Goal: Transaction & Acquisition: Purchase product/service

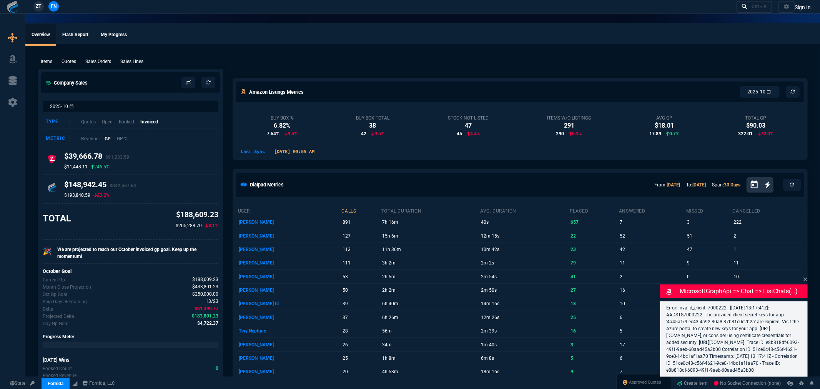
select select "5: [PERSON_NAME]"
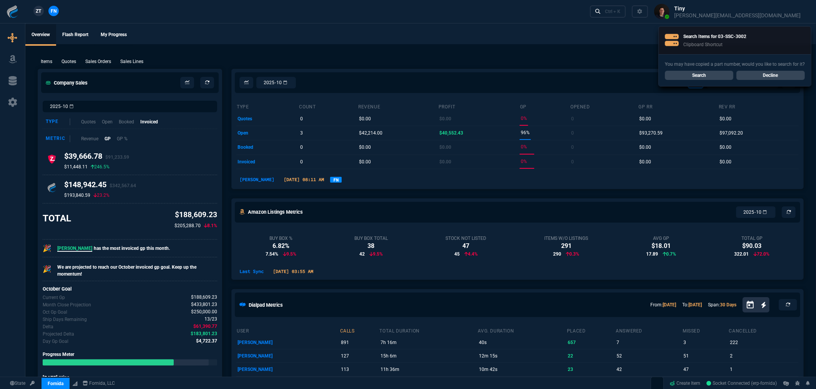
click at [265, 39] on ul "Overview Flash Report My Progress" at bounding box center [420, 34] width 791 height 20
click at [696, 72] on link "Search" at bounding box center [699, 75] width 68 height 9
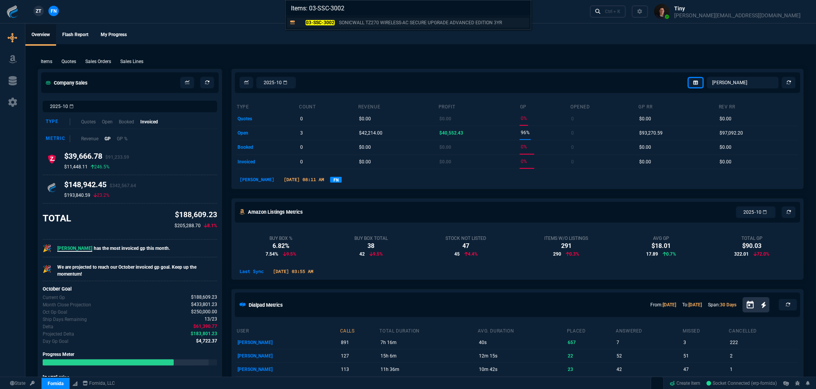
click at [307, 24] on mark "03-SSC-3002" at bounding box center [320, 22] width 29 height 5
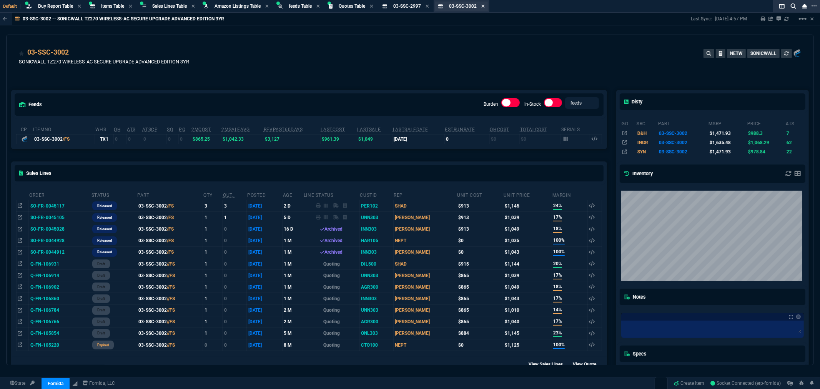
click at [485, 6] on icon at bounding box center [482, 6] width 3 height 3
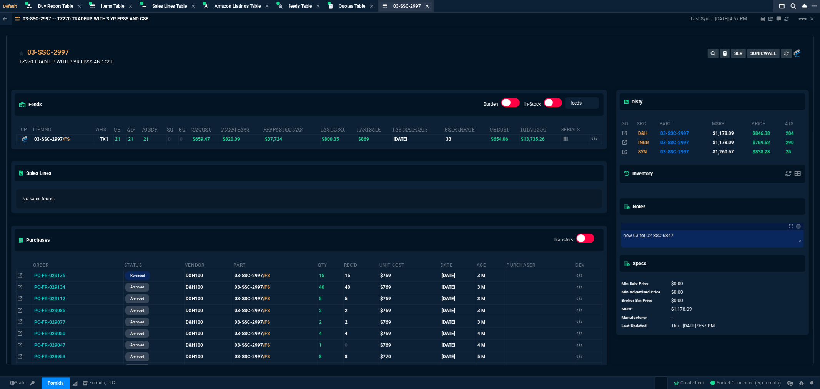
click at [429, 4] on icon at bounding box center [427, 6] width 3 height 5
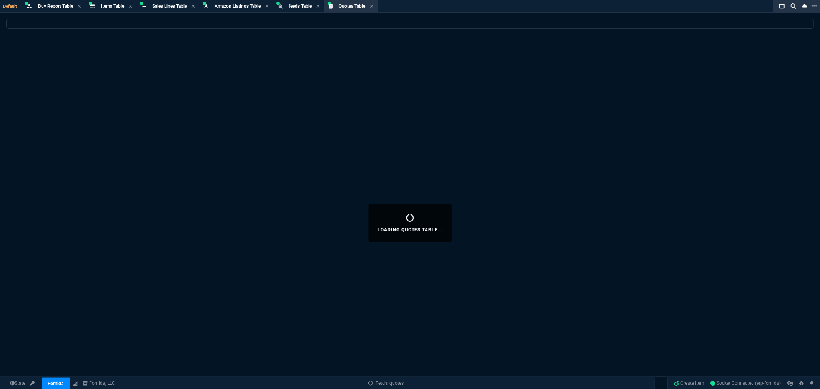
select select
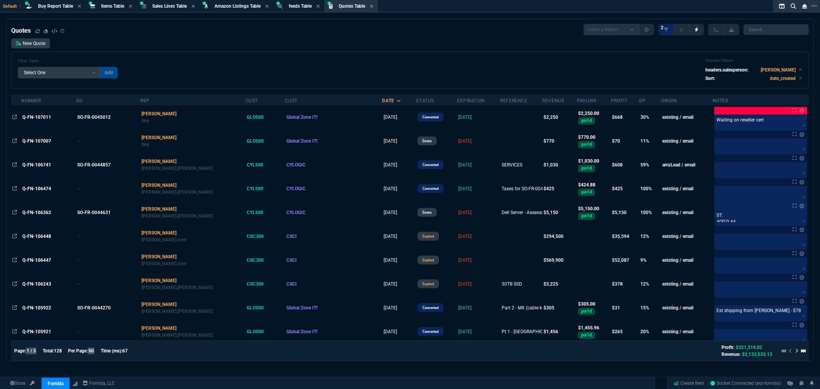
drag, startPoint x: 291, startPoint y: 63, endPoint x: 283, endPoint y: 60, distance: 8.0
click at [291, 63] on div "Filter Table Select One Add Filter () creator (creator) Cust (headers.customerN…" at bounding box center [410, 70] width 785 height 24
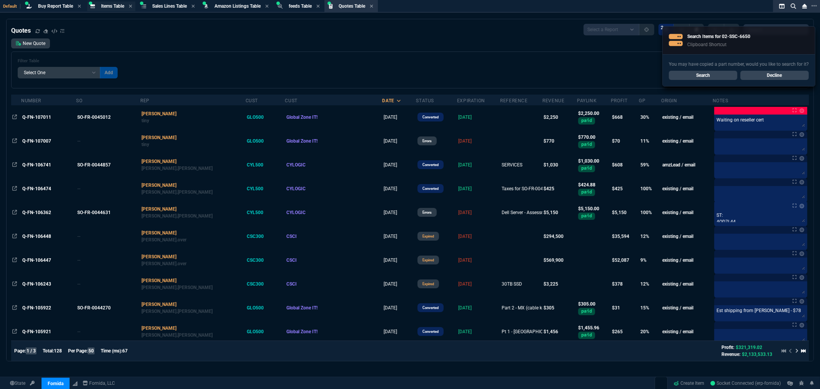
click at [106, 4] on span "Items Table" at bounding box center [112, 5] width 23 height 5
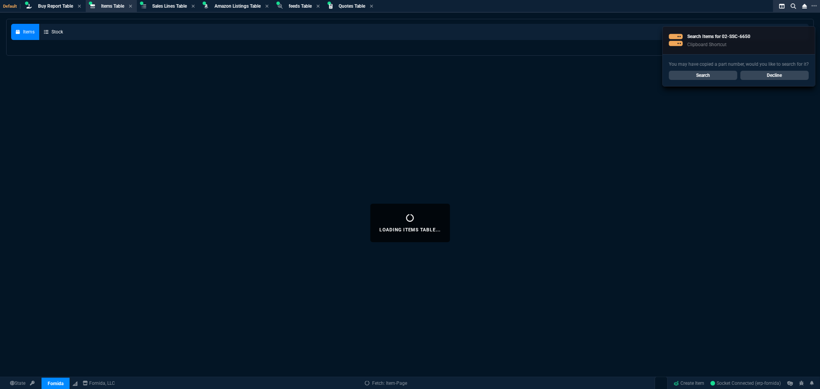
select select
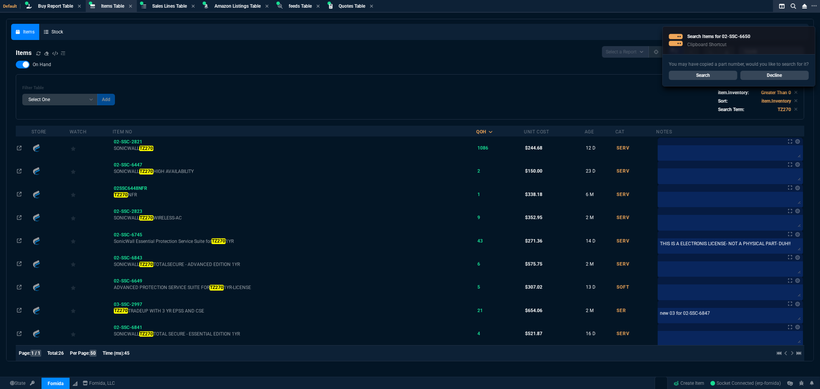
click at [728, 75] on link "Search" at bounding box center [703, 75] width 68 height 9
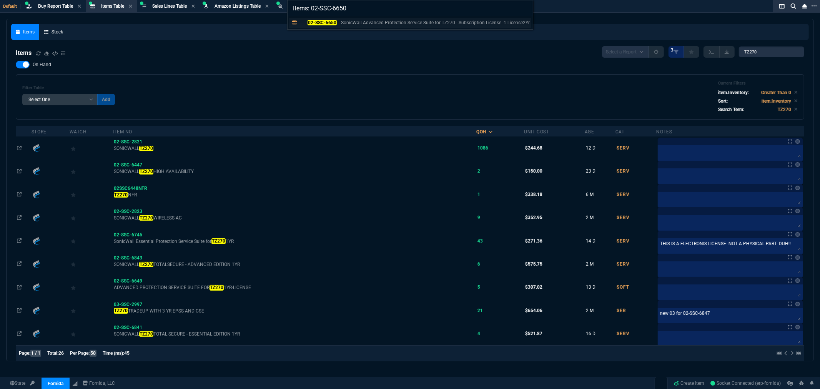
click at [317, 21] on mark "02-SSC-6650" at bounding box center [322, 22] width 29 height 5
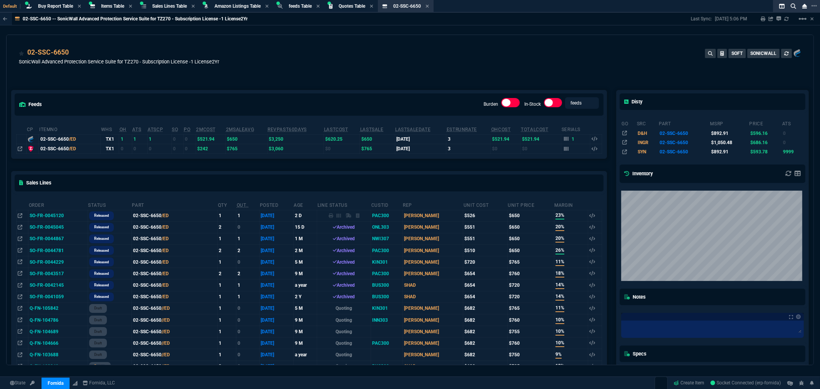
click at [281, 57] on div "02-SSC-6650 SonicWall Advanced Protection Service Suite for TZ270 - Subscriptio…" at bounding box center [410, 60] width 783 height 27
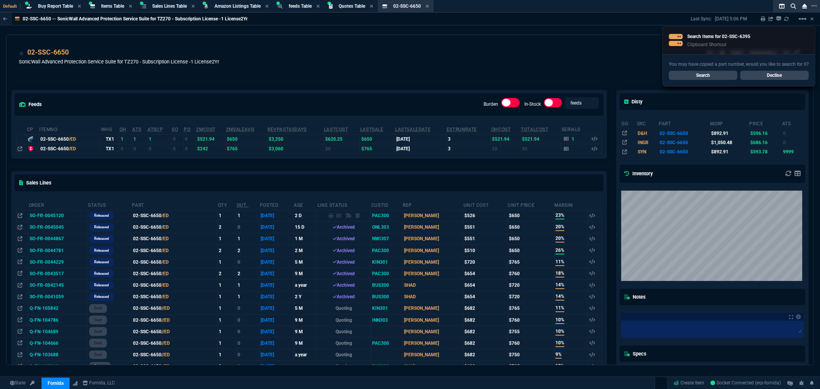
click at [701, 72] on link "Search" at bounding box center [703, 75] width 68 height 9
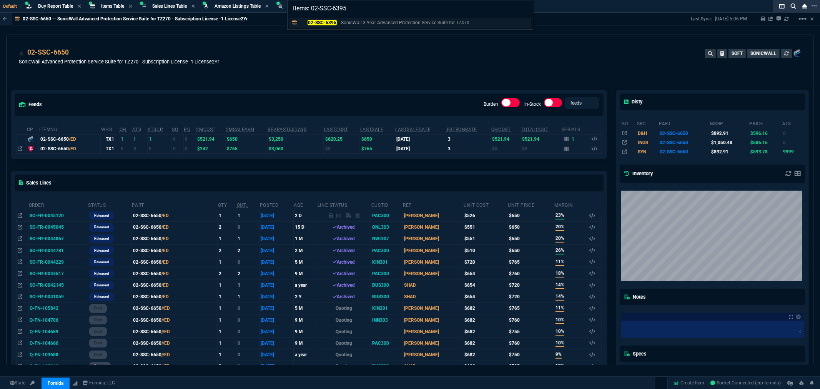
click at [328, 23] on mark "02-SSC-6395" at bounding box center [322, 22] width 29 height 5
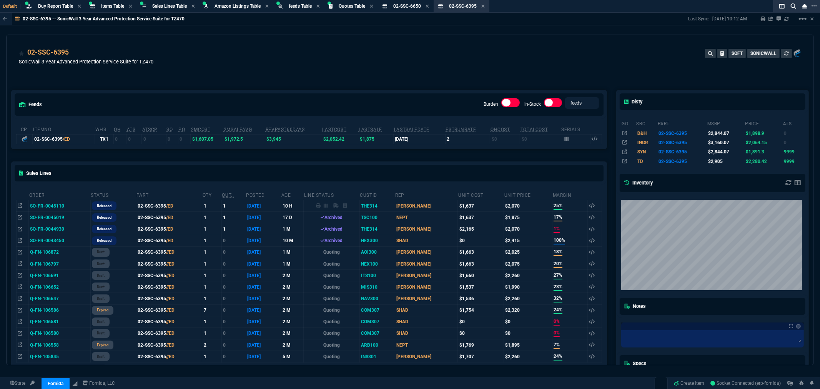
click at [52, 205] on td "SO-FR-0045110" at bounding box center [60, 206] width 62 height 12
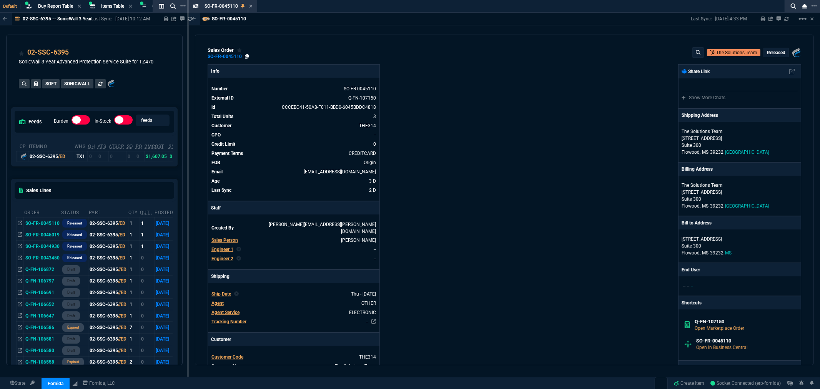
click at [245, 56] on icon at bounding box center [247, 56] width 4 height 5
click at [305, 24] on div "SO-FR-0045110 Last Sync: 10/13/25, 4:33 PM Sharing SO-FR-0045110 Link Dev Link …" at bounding box center [504, 19] width 631 height 13
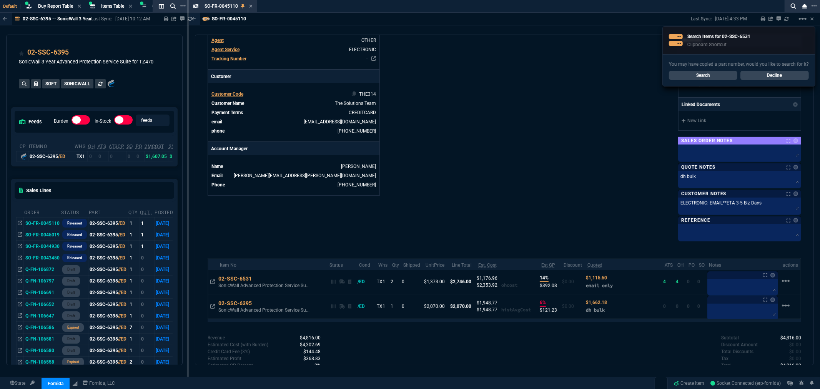
scroll to position [293, 0]
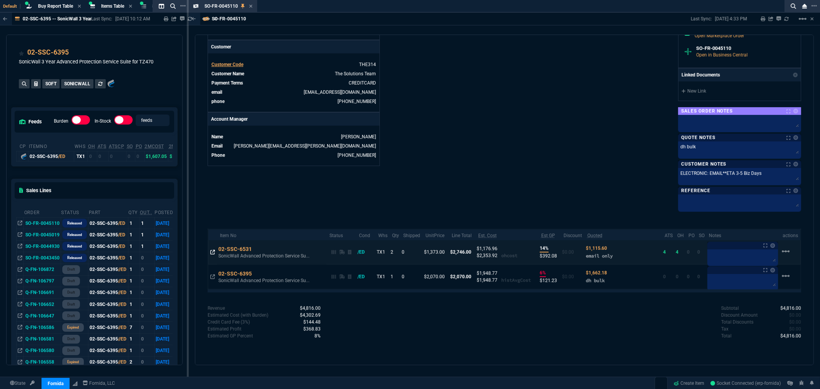
click at [213, 253] on icon at bounding box center [212, 252] width 5 height 5
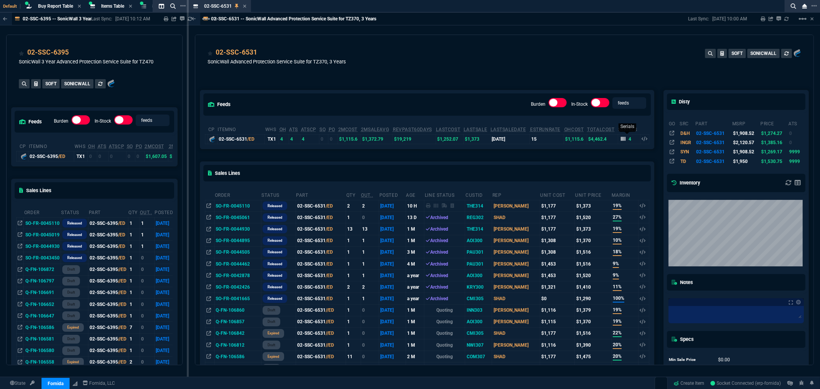
click at [621, 140] on icon at bounding box center [623, 139] width 5 height 4
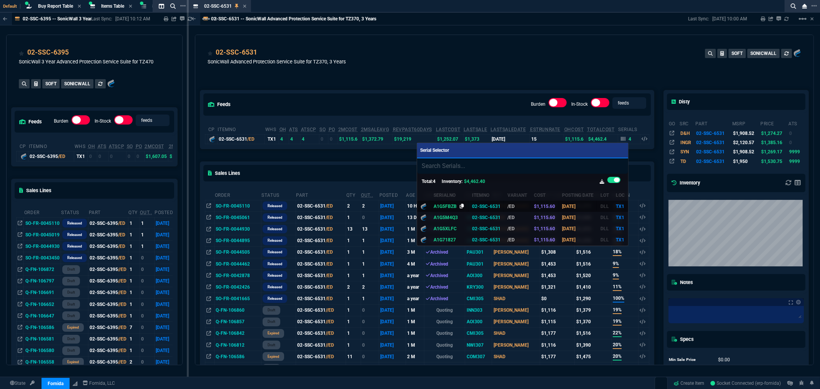
click at [460, 205] on icon at bounding box center [462, 206] width 4 height 5
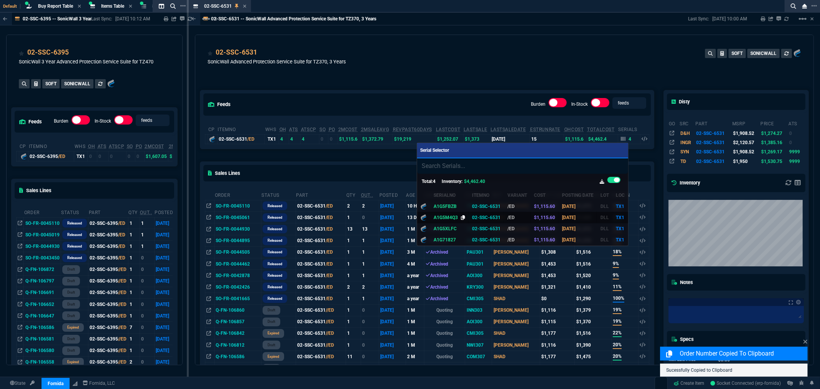
click at [461, 217] on icon at bounding box center [463, 217] width 4 height 5
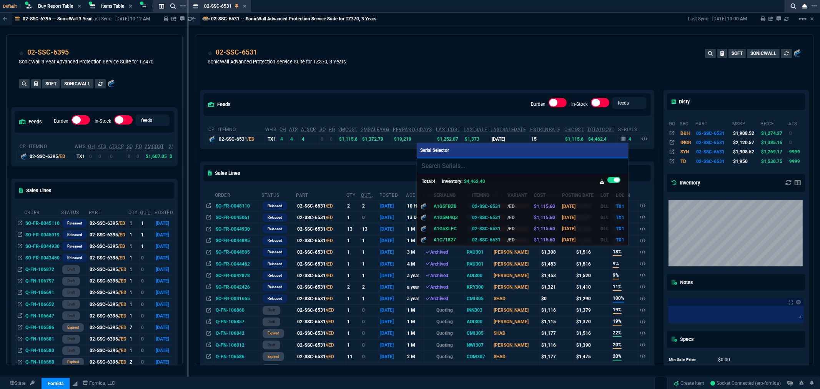
click at [379, 90] on div at bounding box center [410, 194] width 820 height 389
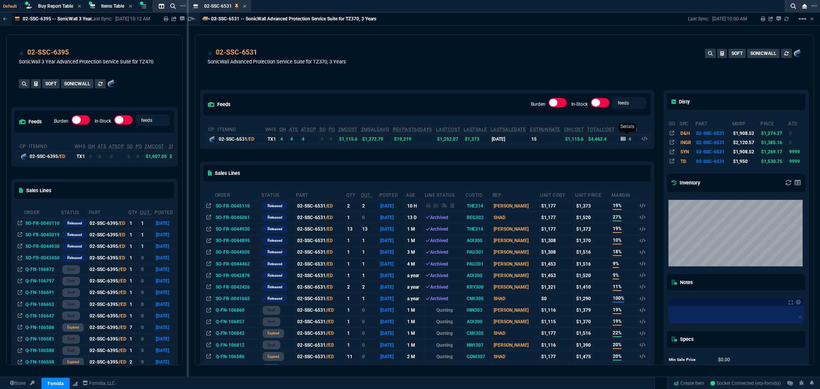
click at [621, 137] on icon at bounding box center [623, 139] width 5 height 5
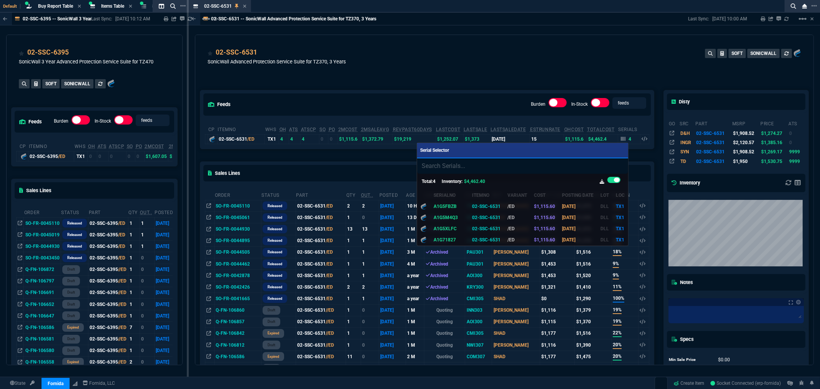
click at [515, 79] on div at bounding box center [410, 194] width 820 height 389
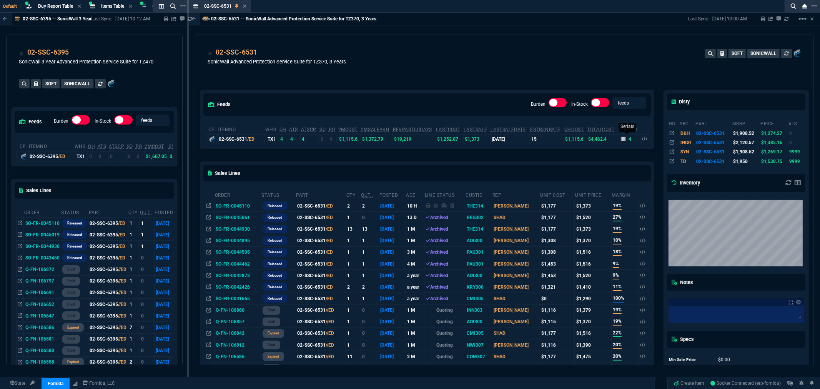
click at [621, 138] on icon at bounding box center [623, 139] width 5 height 4
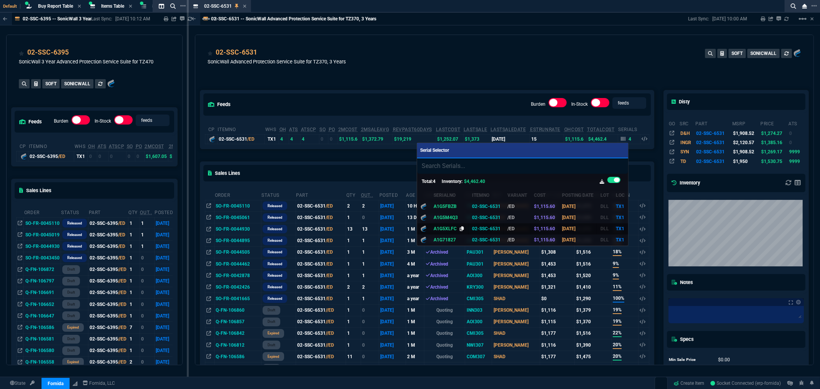
click at [460, 227] on icon at bounding box center [462, 229] width 4 height 5
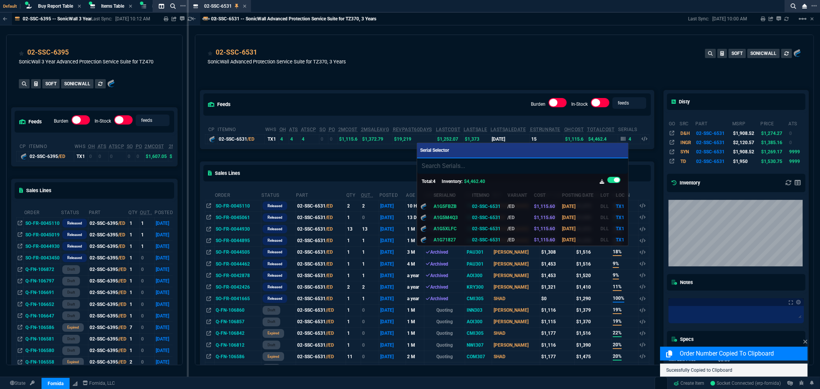
click at [415, 78] on div at bounding box center [410, 194] width 820 height 389
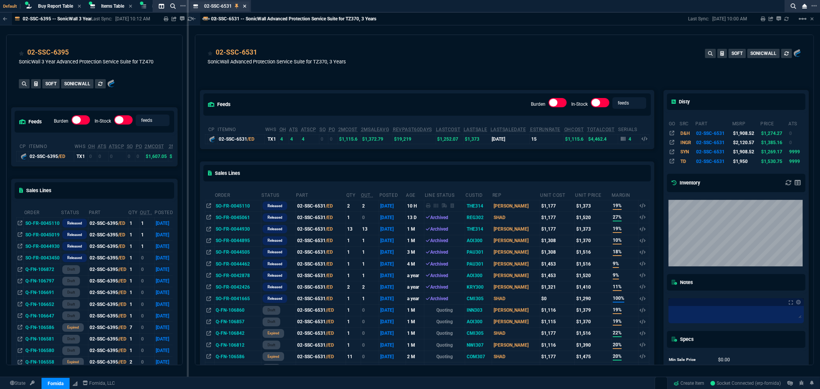
click at [243, 5] on icon at bounding box center [244, 6] width 3 height 5
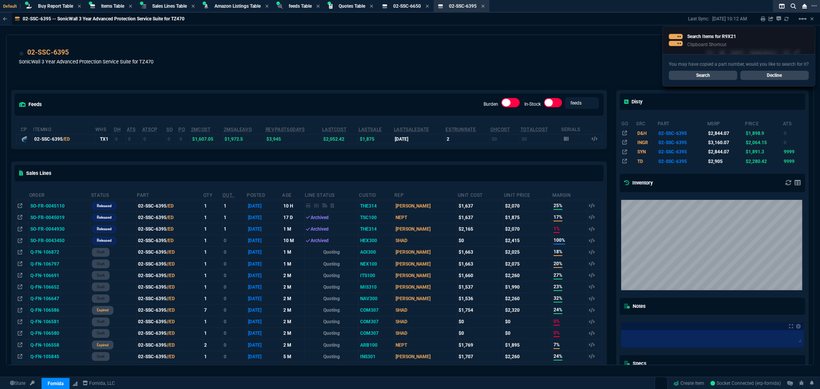
click at [708, 74] on link "Search" at bounding box center [703, 75] width 68 height 9
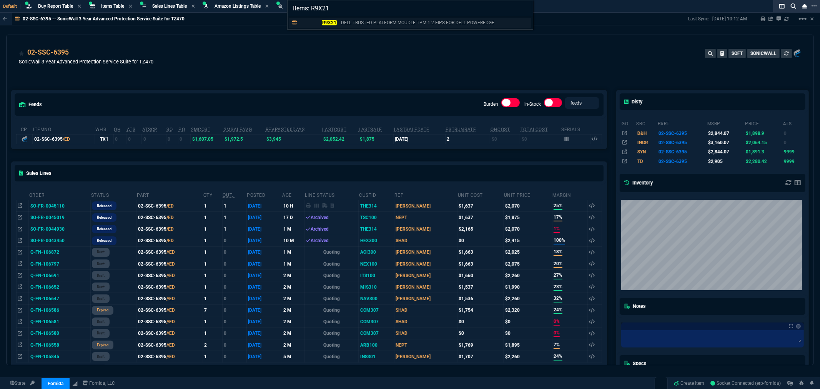
click at [322, 23] on p "R9X21" at bounding box center [318, 22] width 37 height 7
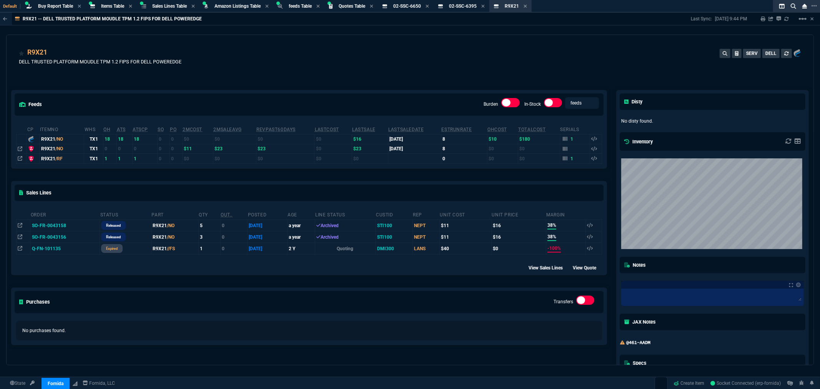
click at [549, 60] on div "R9X21 DELL TRUSTED PLATFORM MOUDLE TPM 1.2 FIPS FOR DELL POWEREDGE SERV DELL" at bounding box center [410, 60] width 783 height 27
click at [235, 51] on div "R9X21 DELL TRUSTED PLATFORM MOUDLE TPM 1.2 FIPS FOR DELL POWEREDGE SERV DELL" at bounding box center [410, 60] width 783 height 27
click at [110, 5] on span "Items Table" at bounding box center [112, 5] width 23 height 5
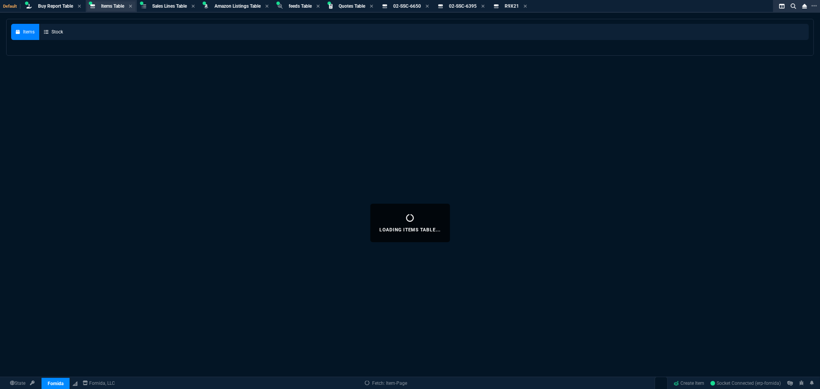
select select
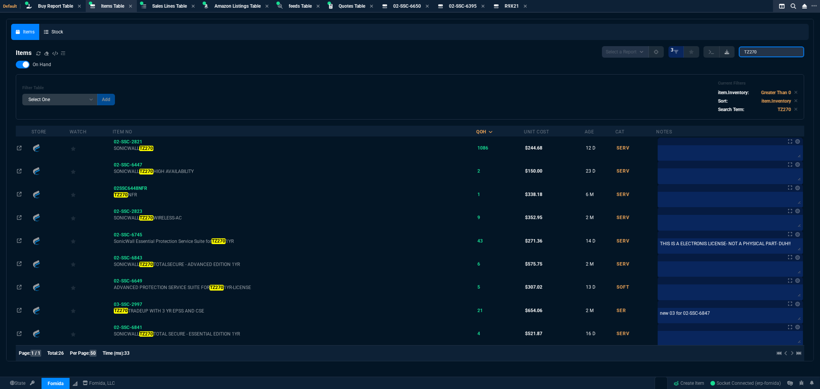
drag, startPoint x: 774, startPoint y: 55, endPoint x: 726, endPoint y: 55, distance: 48.5
click at [726, 55] on div "Select a Report NEW QUERY 3 TZ270" at bounding box center [703, 52] width 202 height 12
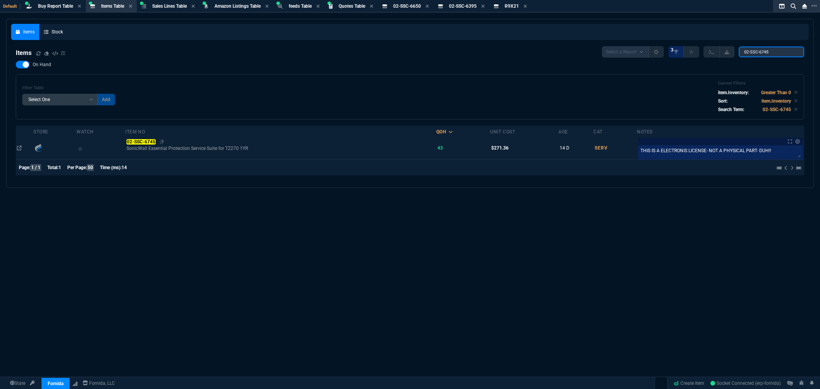
type input "02-SSC-6745"
click at [148, 139] on mark "02-SSC-6745" at bounding box center [141, 141] width 29 height 5
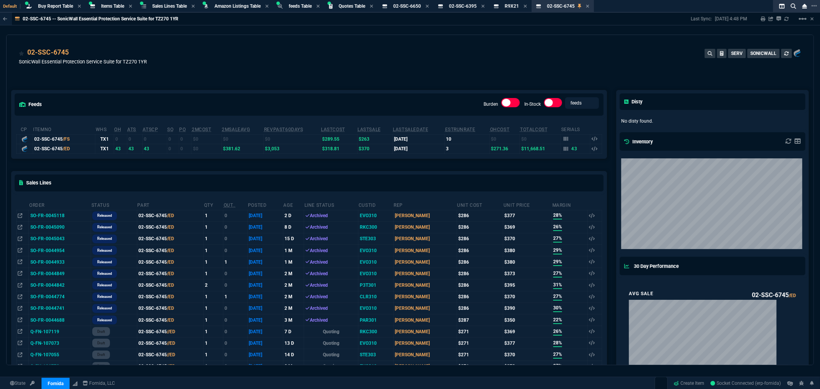
click at [268, 44] on div "02-SSC-6745 SonicWall Essential Protection Service Suite for TZ270 1YR SERV SON…" at bounding box center [410, 58] width 807 height 46
click at [309, 47] on div "02-SSC-6745 SonicWall Essential Protection Service Suite for TZ270 1YR SERV SON…" at bounding box center [410, 58] width 807 height 46
click at [109, 6] on span "Items Table" at bounding box center [112, 5] width 23 height 5
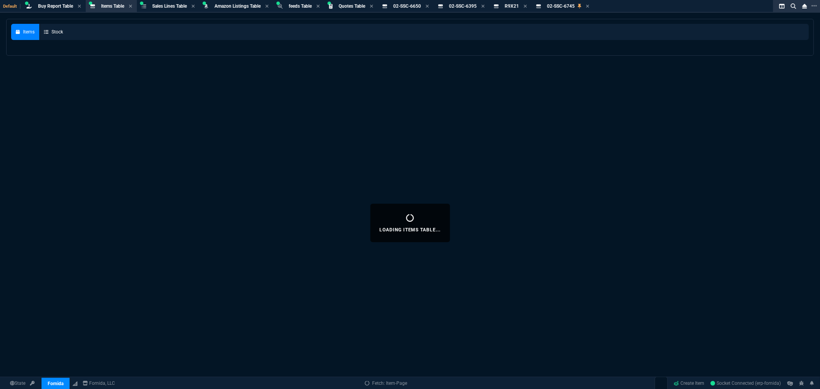
select select
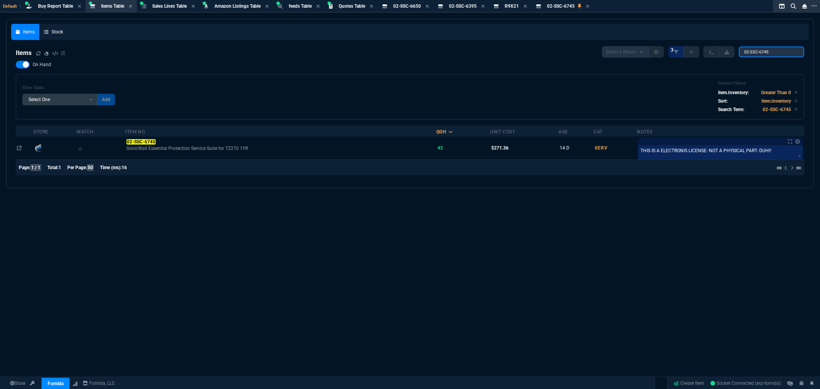
drag, startPoint x: 774, startPoint y: 52, endPoint x: 701, endPoint y: 42, distance: 73.9
click at [701, 42] on nx-fornida-items-table "Items Select a Report NEW QUERY 3 02-SSC-6745 On Hand Filter Table Select One A…" at bounding box center [410, 113] width 798 height 142
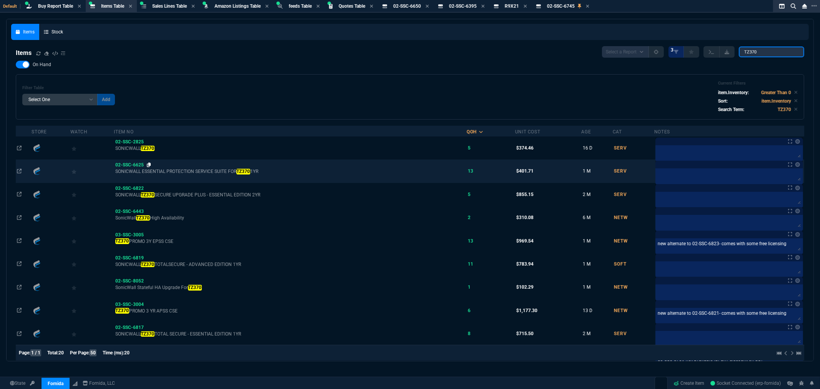
type input "TZ370"
click at [149, 165] on icon at bounding box center [149, 165] width 4 height 5
click at [133, 163] on span "02-SSC-6625" at bounding box center [129, 164] width 28 height 5
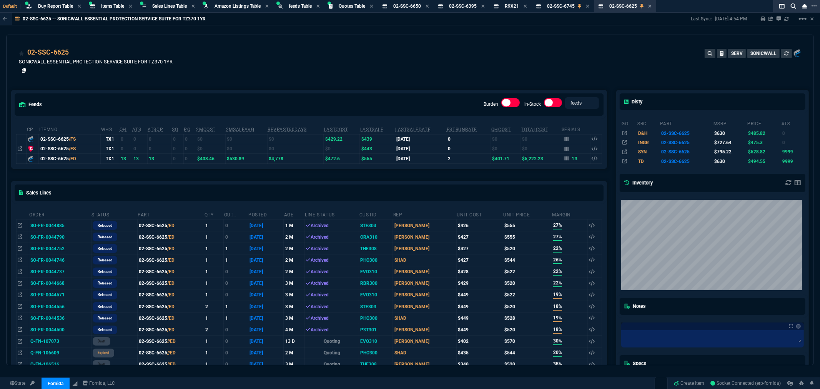
click at [25, 68] on icon at bounding box center [24, 70] width 4 height 5
click at [515, 6] on span "R9X21" at bounding box center [512, 5] width 14 height 5
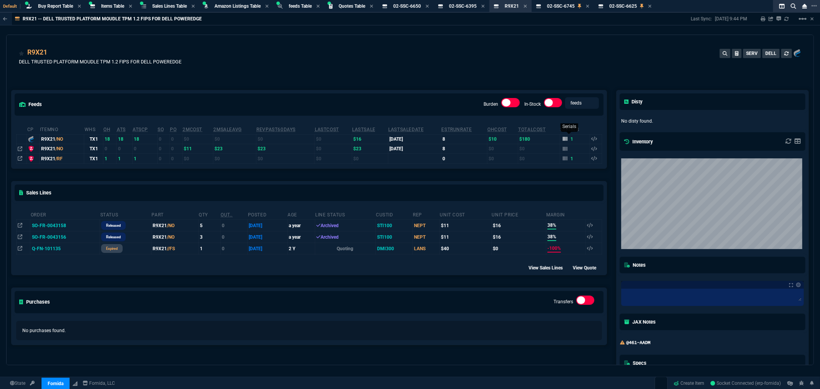
click at [563, 139] on icon at bounding box center [565, 139] width 5 height 5
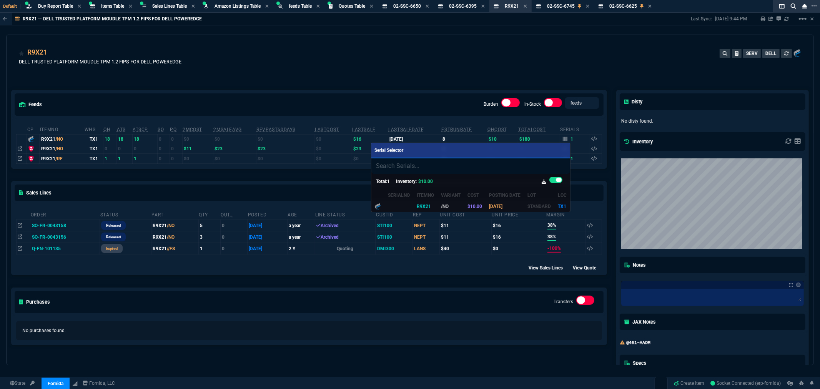
click at [502, 73] on div at bounding box center [410, 194] width 820 height 389
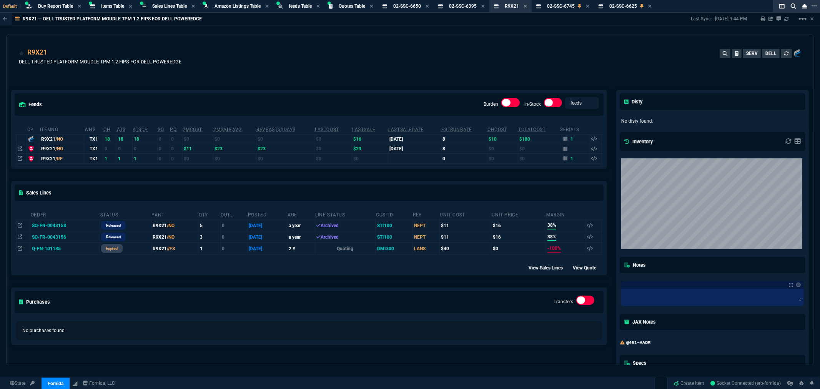
click at [435, 68] on div "R9X21 DELL TRUSTED PLATFORM MOUDLE TPM 1.2 FIPS FOR DELL POWEREDGE SERV DELL" at bounding box center [410, 60] width 783 height 27
click at [53, 51] on icon at bounding box center [52, 53] width 4 height 5
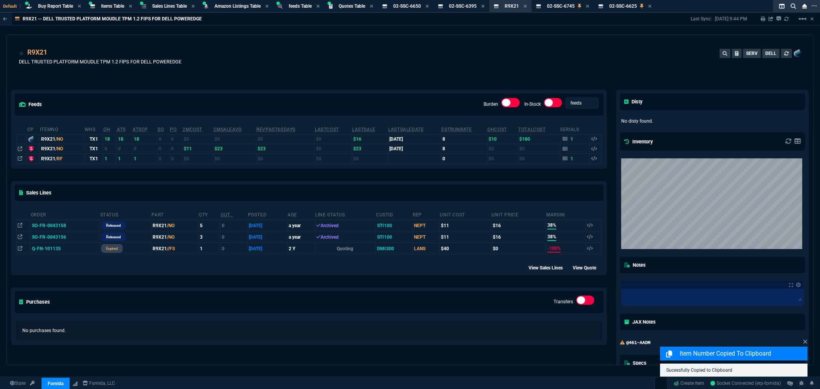
click at [357, 65] on div "R9X21 DELL TRUSTED PLATFORM MOUDLE TPM 1.2 FIPS FOR DELL POWEREDGE SERV DELL" at bounding box center [410, 60] width 783 height 27
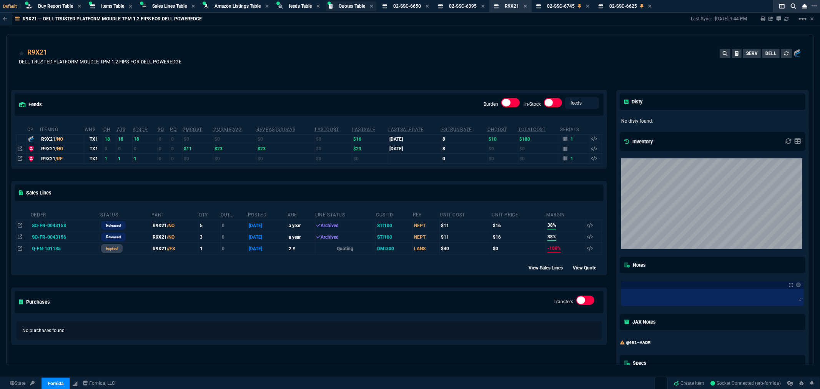
click at [352, 4] on span "Quotes Table" at bounding box center [352, 5] width 27 height 5
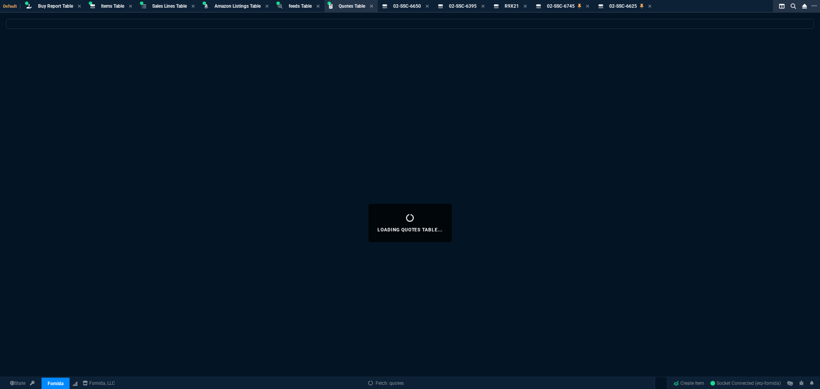
select select
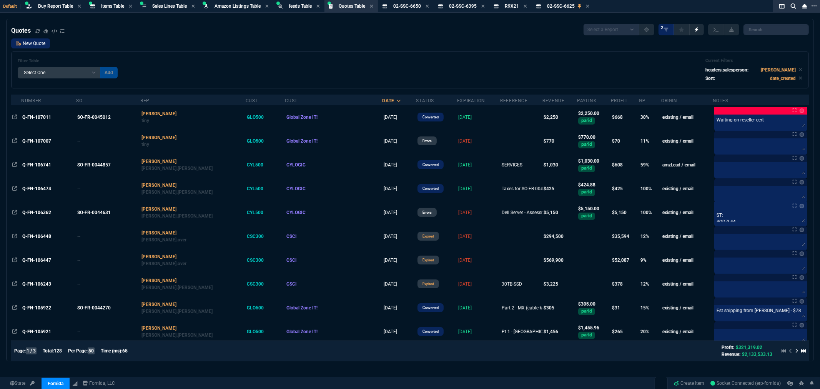
click at [32, 44] on link "New Quote" at bounding box center [30, 43] width 39 height 10
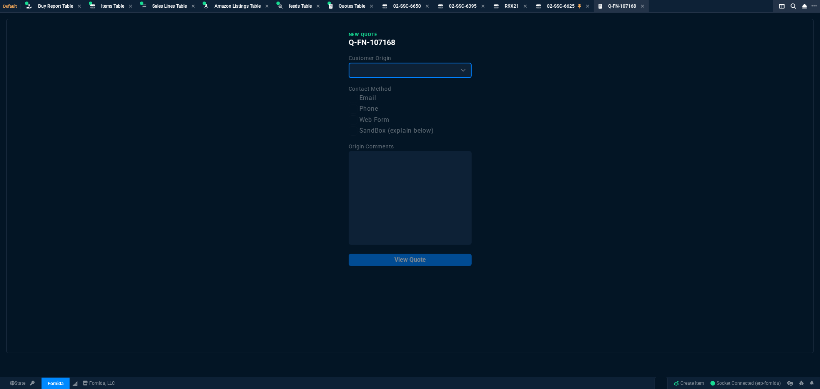
click at [389, 69] on select "Existing Customer Amazon Lead (first order) Website Lead (first order) Called (…" at bounding box center [410, 70] width 123 height 15
select select "existing"
click at [349, 63] on select "Existing Customer Amazon Lead (first order) Website Lead (first order) Called (…" at bounding box center [410, 70] width 123 height 15
click at [373, 98] on label "Email" at bounding box center [410, 98] width 123 height 10
click at [358, 98] on input "Email" at bounding box center [353, 98] width 9 height 9
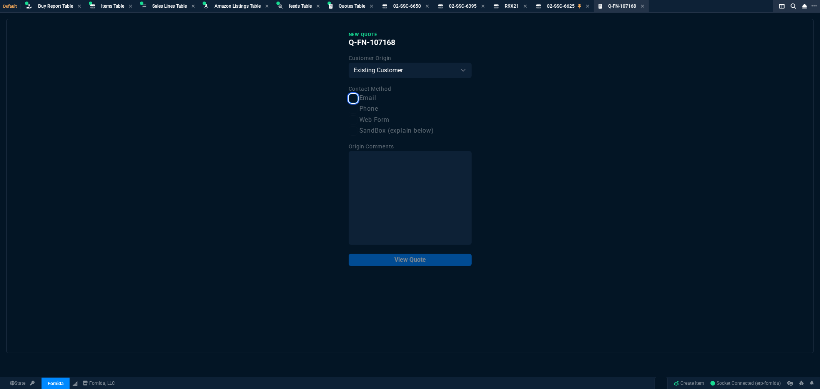
checkbox input "true"
click at [403, 260] on button "View Quote" at bounding box center [410, 260] width 123 height 12
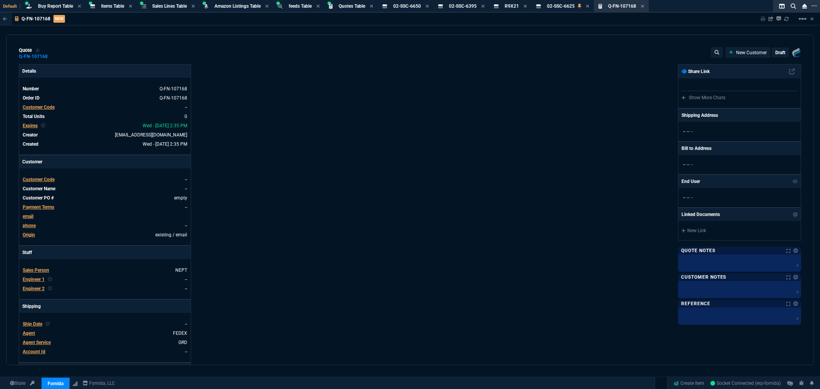
click at [45, 107] on span "Customer Code" at bounding box center [39, 107] width 32 height 5
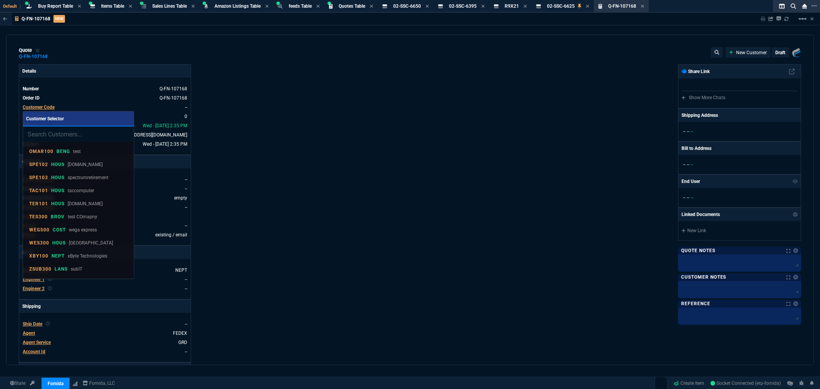
click at [50, 134] on input "search" at bounding box center [78, 134] width 111 height 15
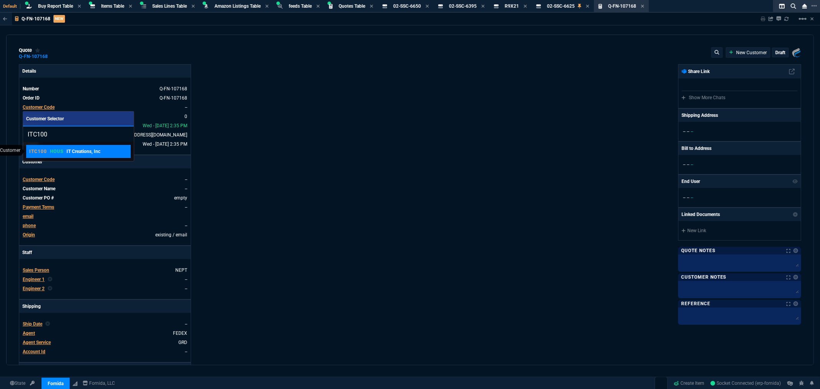
type input "ITC100"
click at [52, 152] on p "HOUS" at bounding box center [56, 151] width 13 height 6
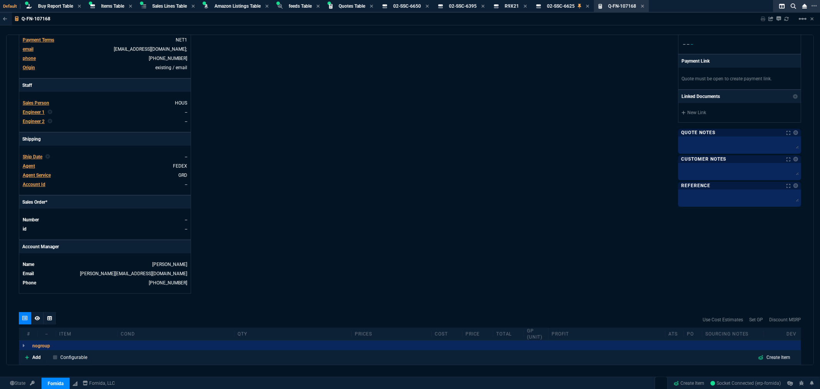
scroll to position [171, 0]
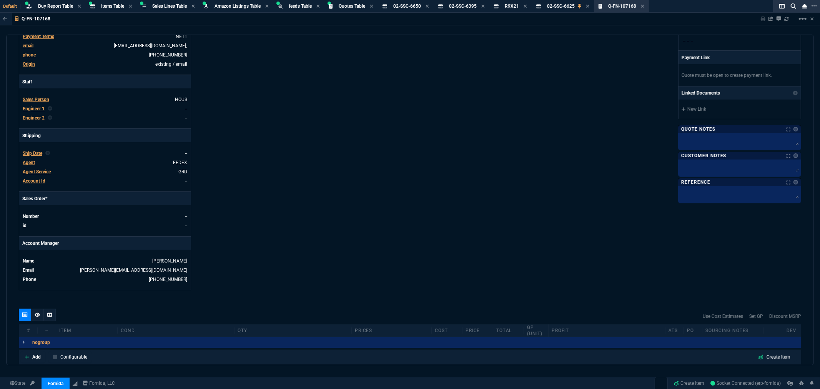
click at [33, 98] on span "Sales Person" at bounding box center [36, 99] width 27 height 5
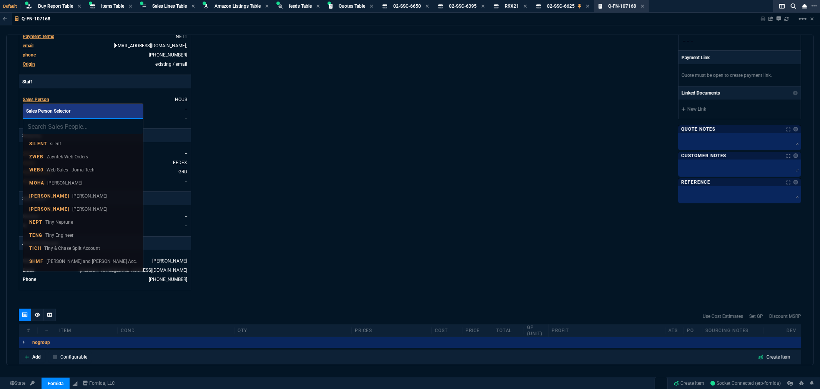
click at [25, 225] on div "SILENT silent ZWEB Zayntek Web Orders WEB0 Web Sales - Joma Tech MOHA Wafek Moh…" at bounding box center [83, 202] width 120 height 137
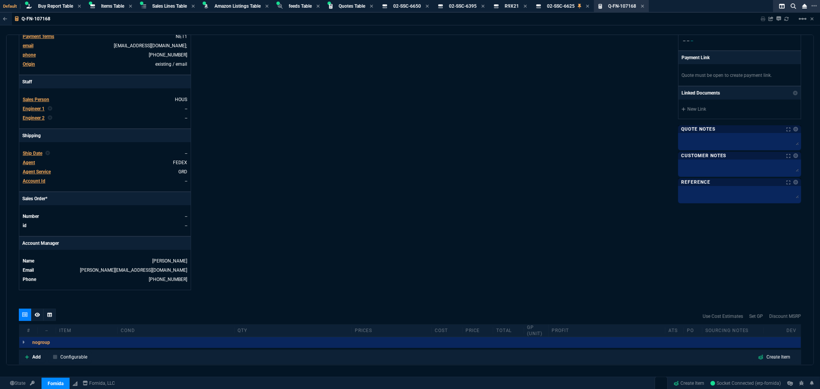
click at [38, 97] on span "Sales Person" at bounding box center [36, 99] width 27 height 5
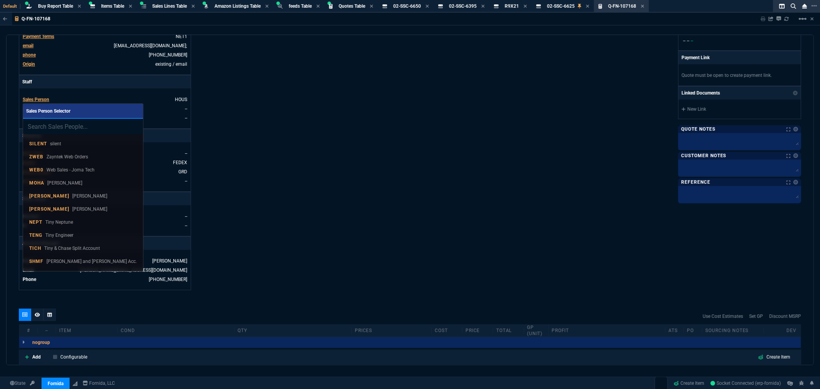
click at [52, 124] on input "search" at bounding box center [83, 126] width 120 height 15
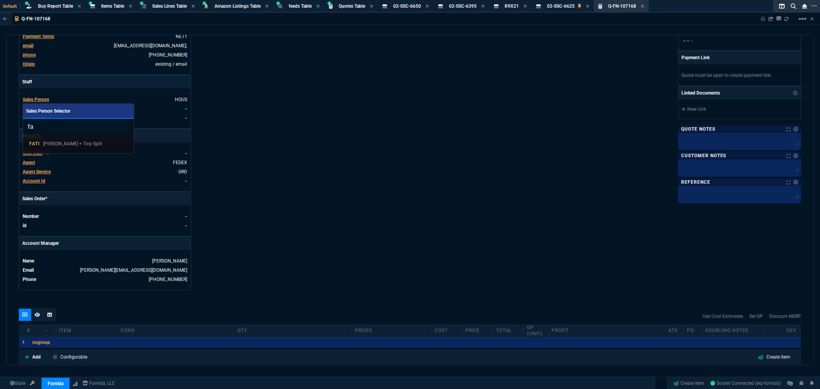
type input "f"
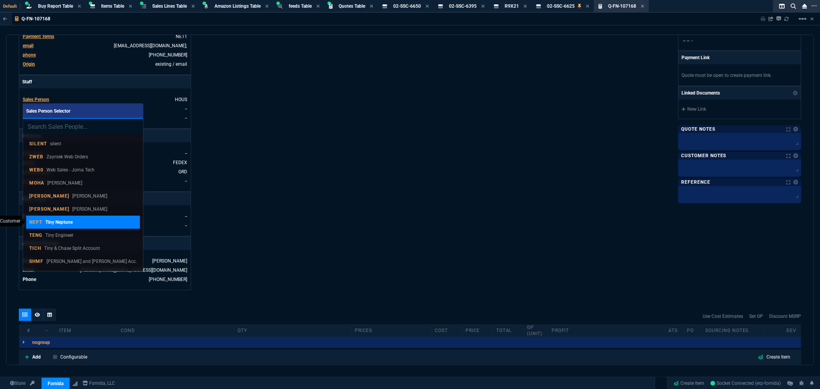
click at [43, 221] on div "NEPT Tiny Neptune" at bounding box center [50, 222] width 43 height 7
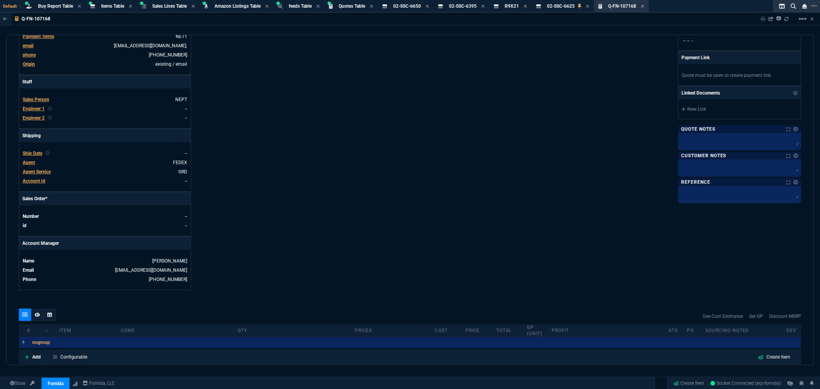
click at [350, 177] on div "Details Number Q-FN-107168 Order ID Q-FN-107168 Customer Code ITC100 Total Unit…" at bounding box center [214, 91] width 391 height 397
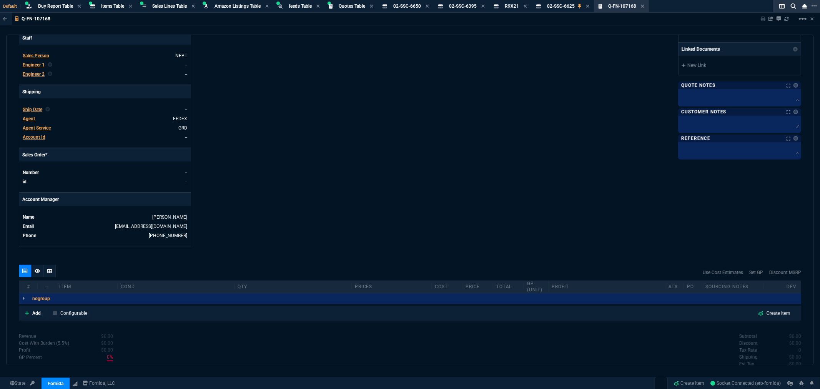
scroll to position [278, 0]
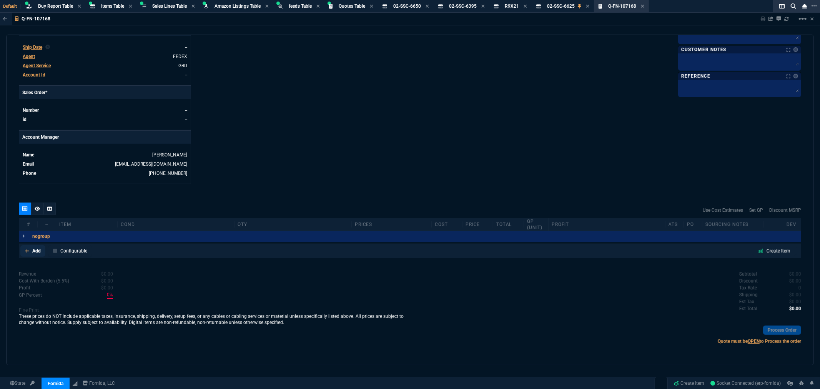
click at [32, 248] on p "Add" at bounding box center [36, 251] width 8 height 7
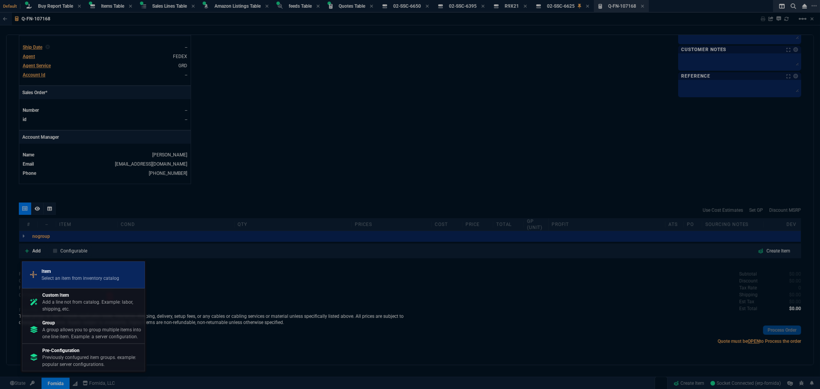
click at [58, 267] on div "Item Select an item from inventory catalog" at bounding box center [83, 275] width 116 height 20
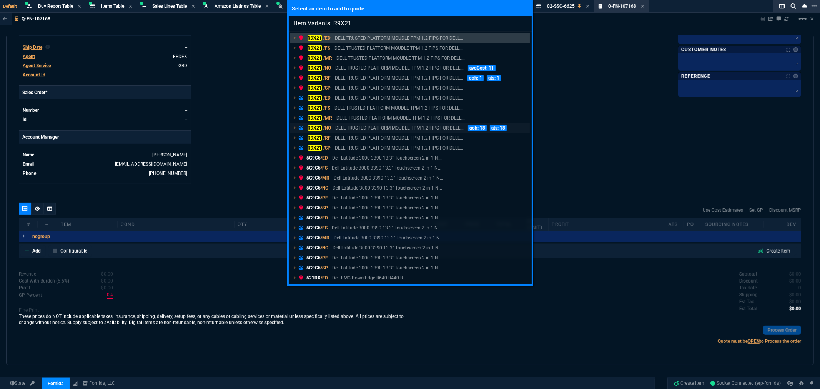
type input "Item Variants: R9X21"
click at [311, 126] on mark "R9X21" at bounding box center [315, 127] width 15 height 5
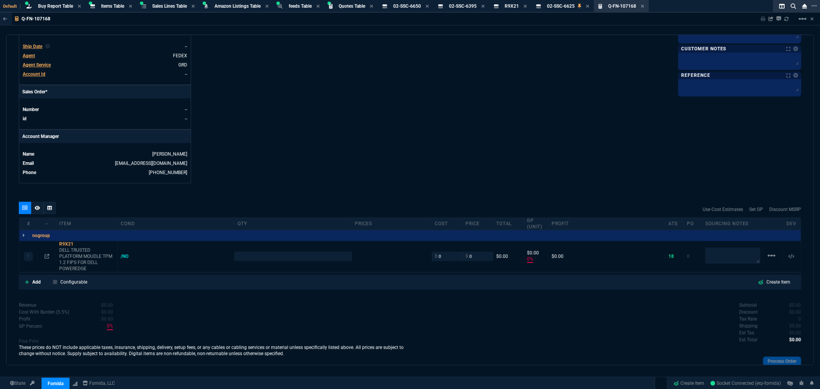
type input "0"
click at [275, 255] on input "number" at bounding box center [293, 256] width 110 height 9
type input "10"
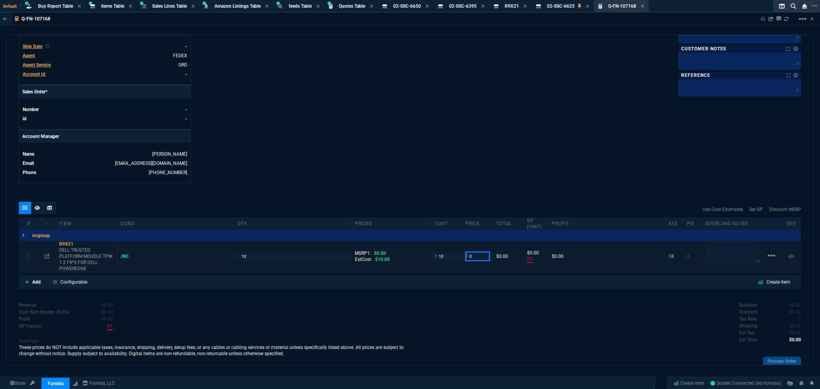
type input "10"
type input "1"
type input "-100"
type input "-10"
type input "18"
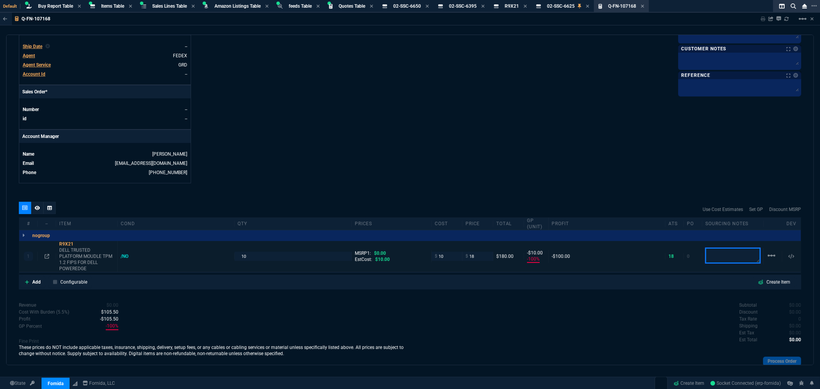
type input "18"
type input "44"
type input "8"
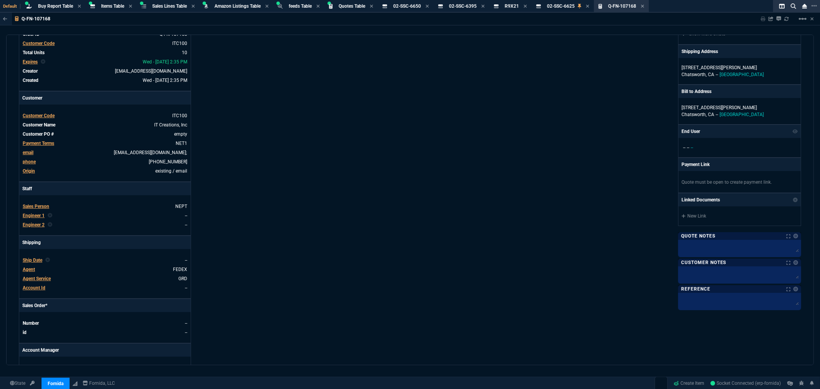
scroll to position [21, 0]
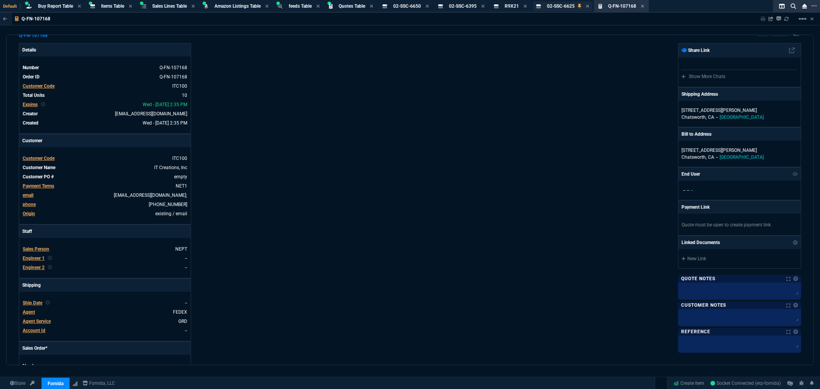
click at [558, 6] on span "02-SSC-6625" at bounding box center [561, 5] width 28 height 5
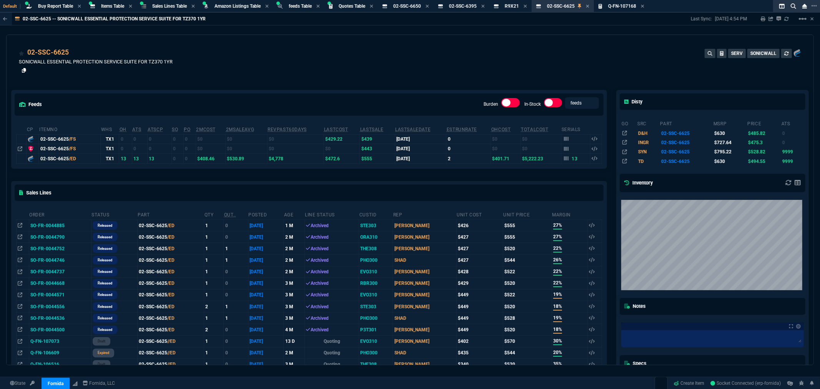
click at [22, 69] on icon at bounding box center [24, 70] width 4 height 5
click at [429, 5] on icon at bounding box center [427, 6] width 3 height 5
click at [428, 5] on icon at bounding box center [426, 6] width 3 height 3
click at [430, 5] on icon at bounding box center [428, 6] width 3 height 3
click at [417, 5] on icon at bounding box center [415, 6] width 3 height 3
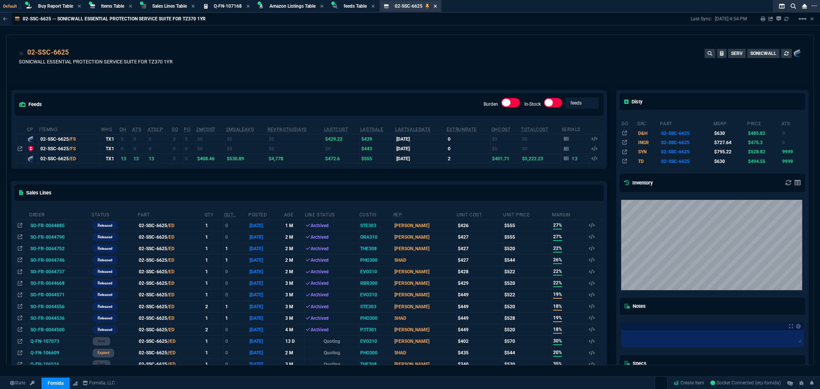
click at [437, 5] on icon at bounding box center [435, 6] width 3 height 5
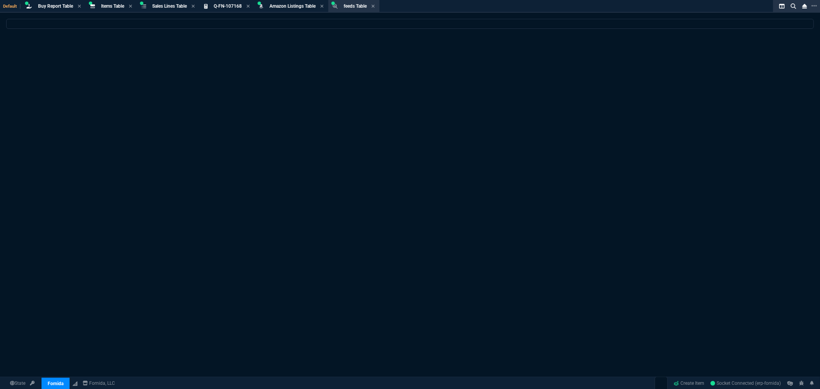
select select
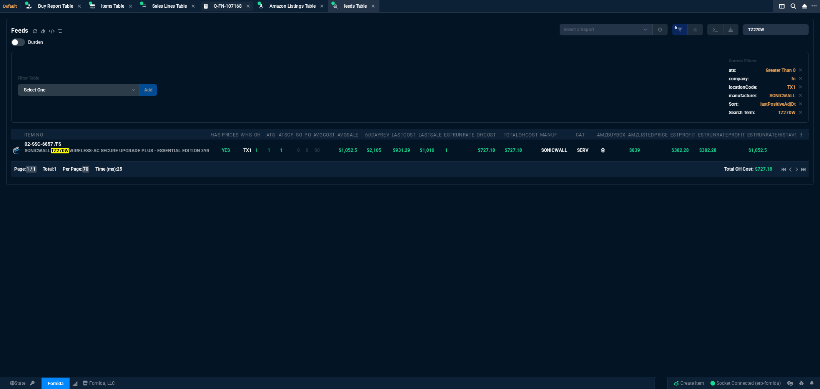
click at [226, 3] on span "Q-FN-107168" at bounding box center [228, 5] width 28 height 5
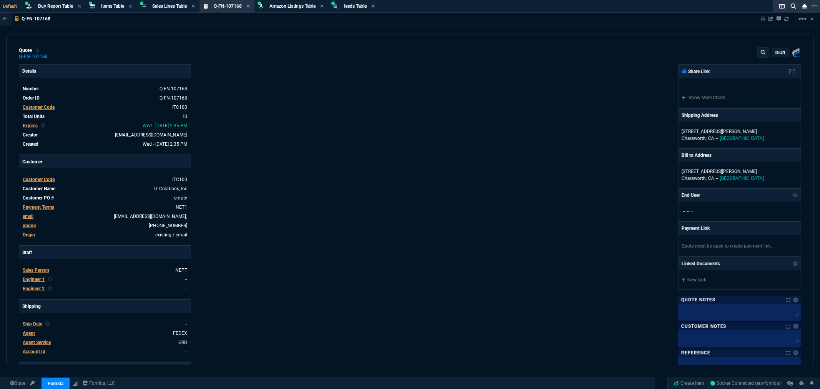
type input "44"
type input "8"
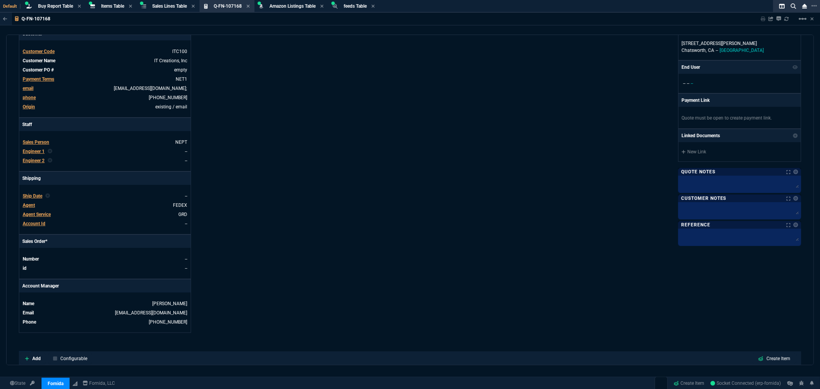
scroll to position [171, 0]
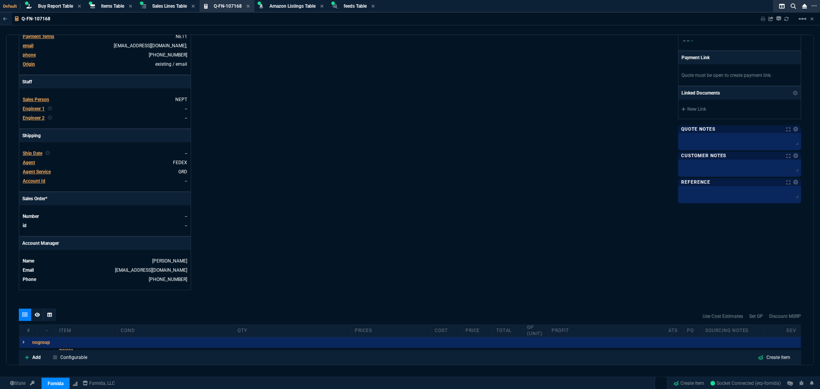
click at [42, 173] on span "Agent Service" at bounding box center [37, 171] width 28 height 5
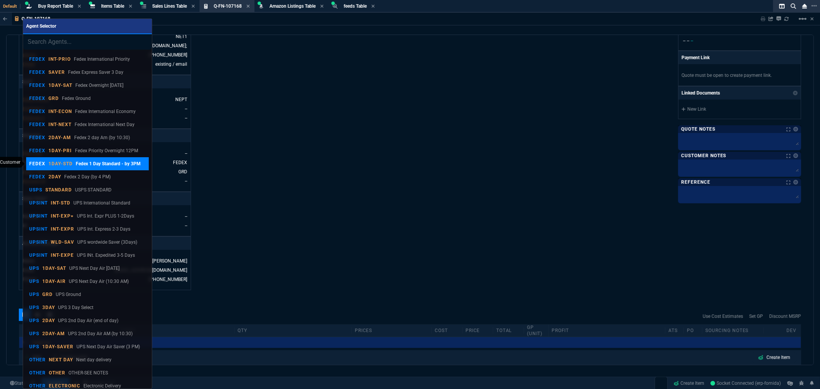
click at [32, 163] on p "FEDEX" at bounding box center [37, 164] width 16 height 6
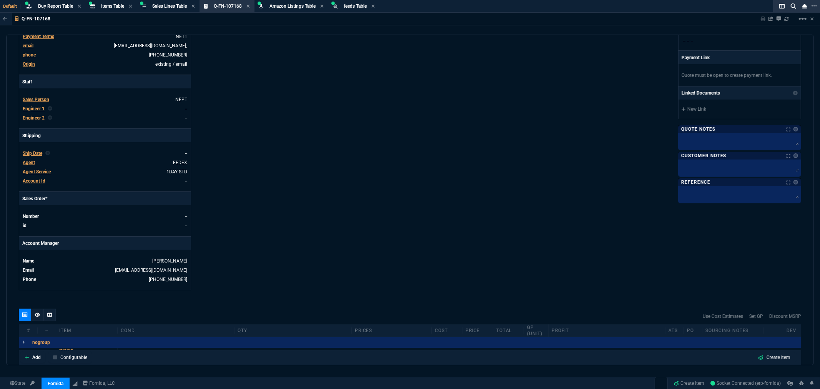
click at [30, 182] on span "Account Id" at bounding box center [34, 180] width 23 height 5
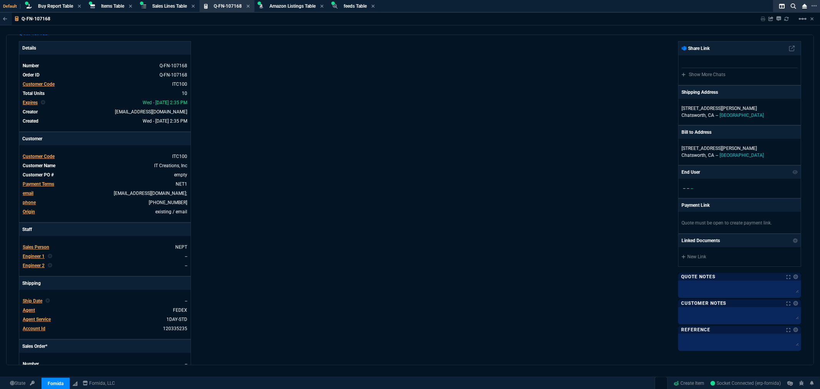
scroll to position [0, 0]
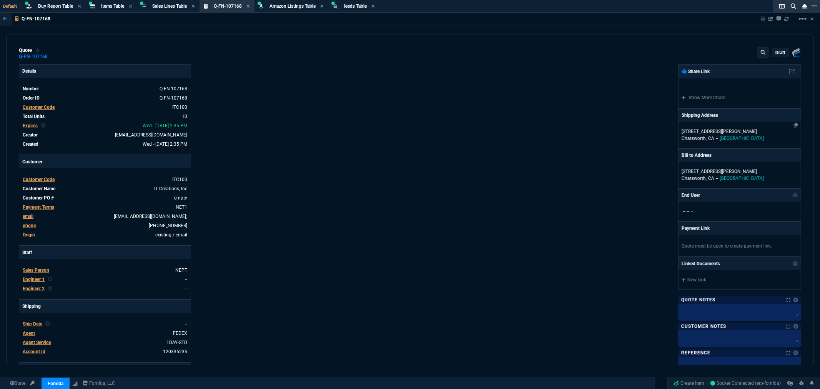
click at [706, 135] on p "21211 Nordhoff Street" at bounding box center [740, 131] width 116 height 7
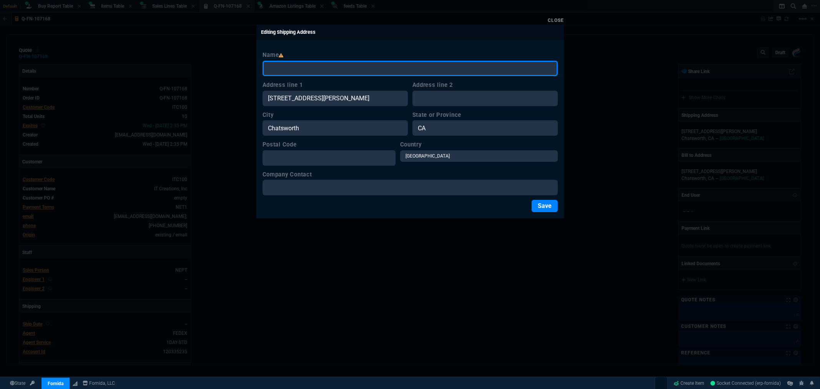
click at [317, 71] on input "Name" at bounding box center [410, 68] width 295 height 15
type input "i"
type input "IT CREATIONS"
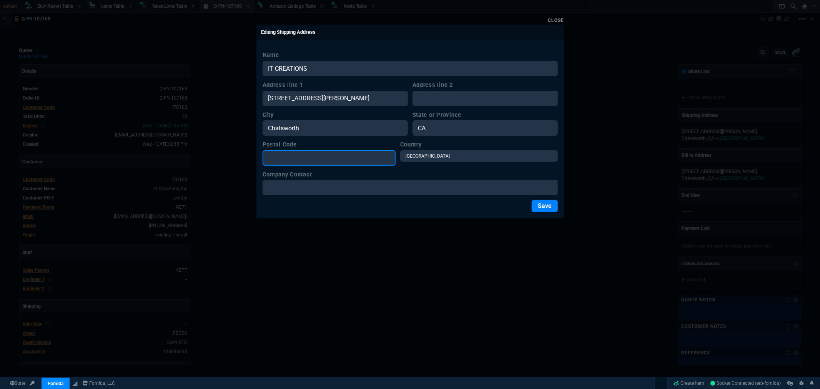
click at [273, 160] on input "Postal Code" at bounding box center [329, 157] width 133 height 15
type input "91311"
click at [544, 206] on button "Save" at bounding box center [545, 206] width 26 height 12
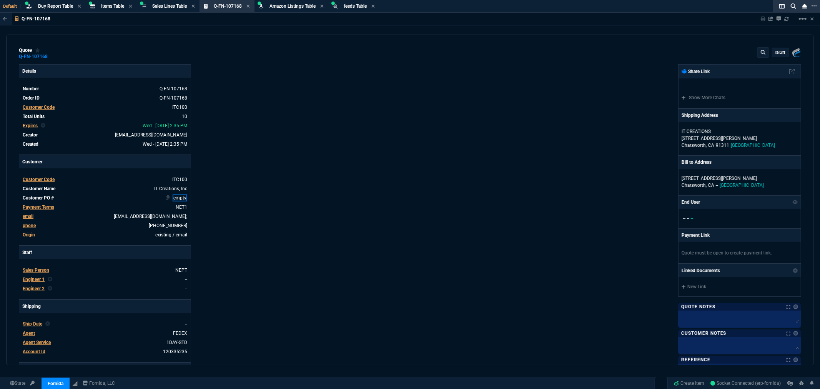
click at [181, 198] on link "empty" at bounding box center [180, 198] width 15 height 7
paste link
click at [277, 200] on div "Details Number Q-FN-107168 Order ID Q-FN-107168 Customer Code ITC100 Total Unit…" at bounding box center [214, 262] width 391 height 397
click at [778, 52] on p "draft" at bounding box center [781, 53] width 10 height 6
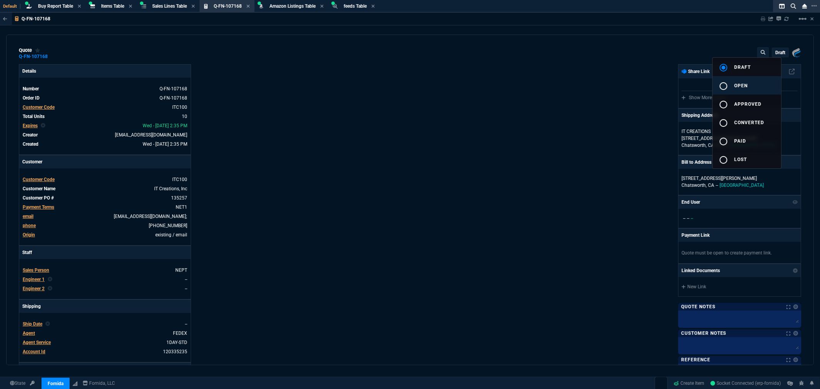
click at [737, 83] on span "open" at bounding box center [741, 85] width 13 height 5
click at [596, 88] on div at bounding box center [410, 194] width 820 height 389
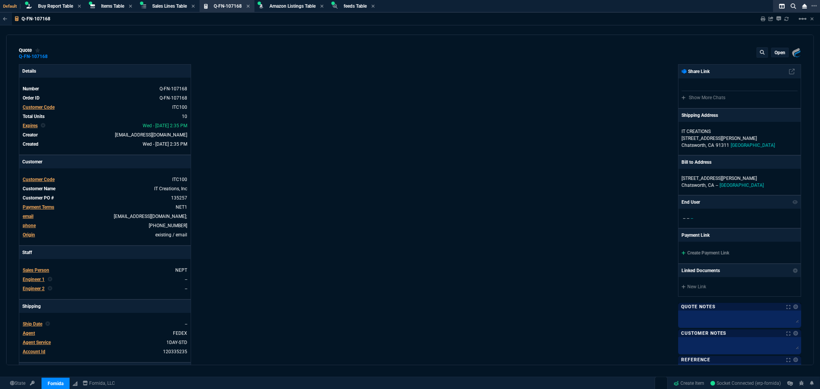
type input "44"
type input "8"
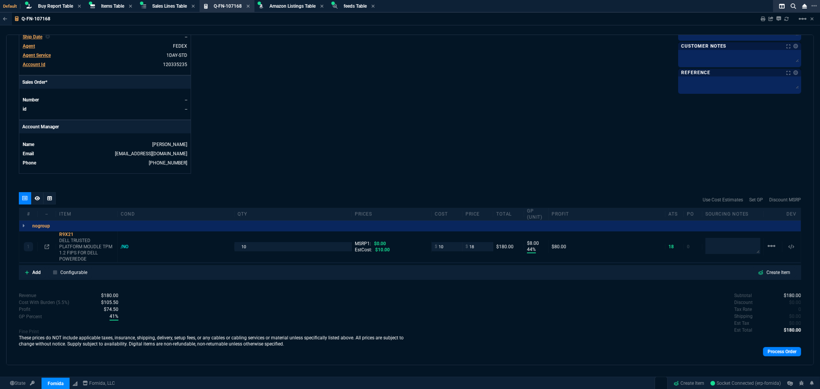
scroll to position [308, 0]
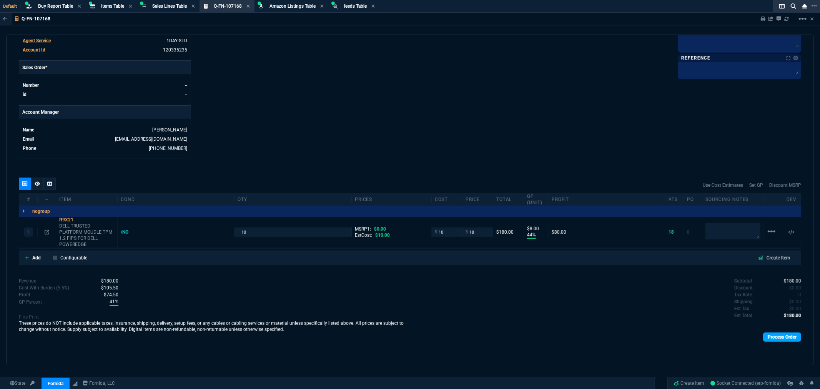
click at [781, 340] on link "Process Order" at bounding box center [782, 337] width 38 height 9
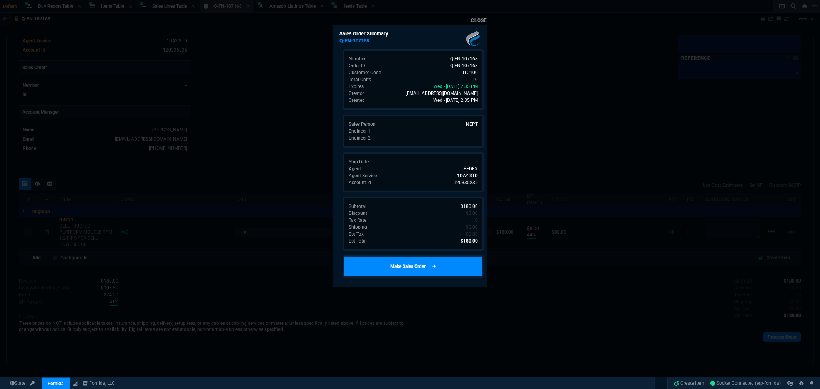
click at [432, 266] on icon at bounding box center [434, 266] width 4 height 5
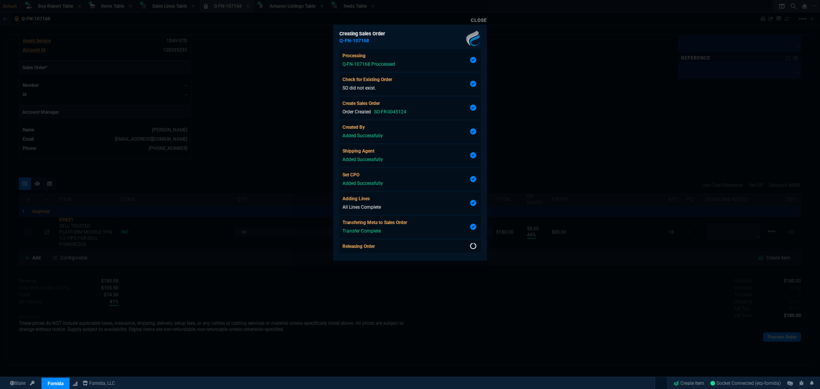
drag, startPoint x: 662, startPoint y: 176, endPoint x: 626, endPoint y: 118, distance: 68.5
click at [662, 176] on div at bounding box center [410, 194] width 820 height 389
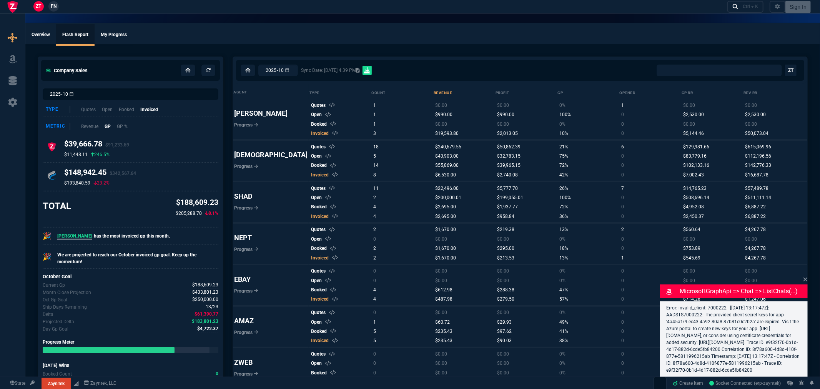
select select "0:"
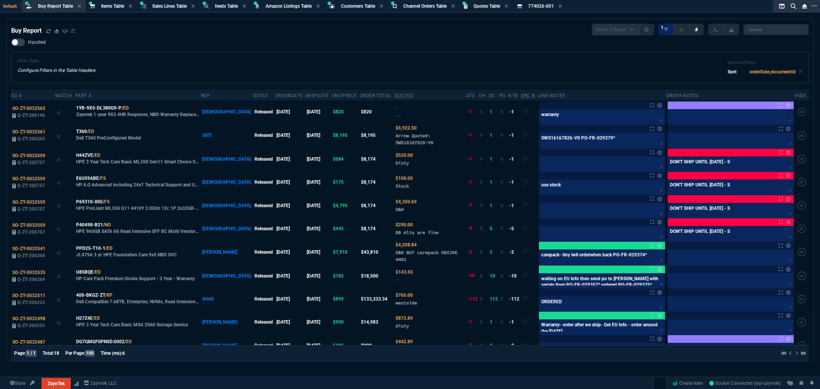
click at [500, 41] on div "Handled Filter Table Configure Filters in the Table Headers Current Filters Sor…" at bounding box center [410, 60] width 798 height 45
click at [558, 208] on textarea at bounding box center [602, 211] width 123 height 12
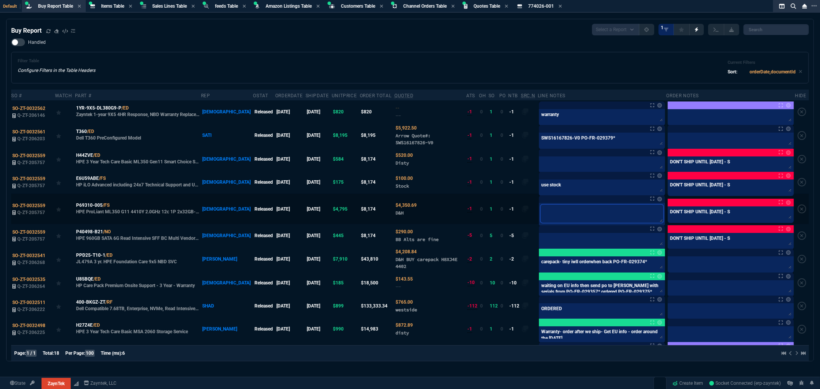
type textarea "O"
type textarea "OR"
type textarea "ORD"
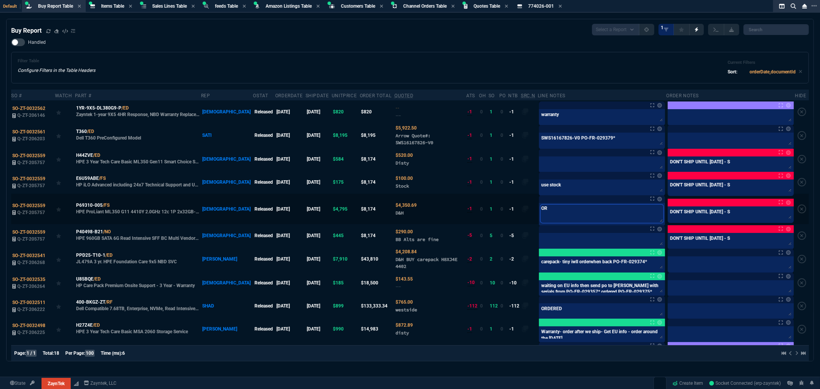
type textarea "ORD"
type textarea "ORDE"
type textarea "ORDER"
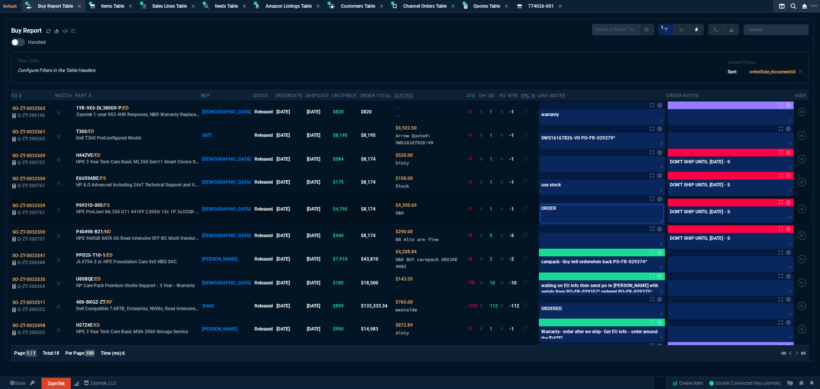
type textarea "ORDER L"
type textarea "ORDER LA"
type textarea "ORDER LAS"
type textarea "ORDER LAST"
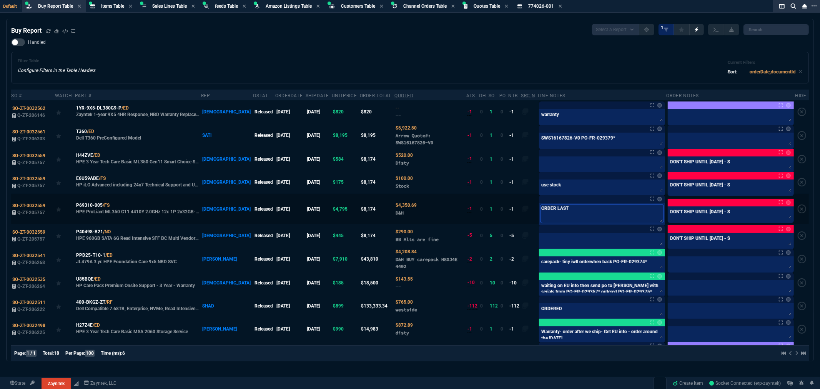
type textarea "ORDER LAST"
type textarea "ORDER LAST D"
type textarea "ORDER LAST DA"
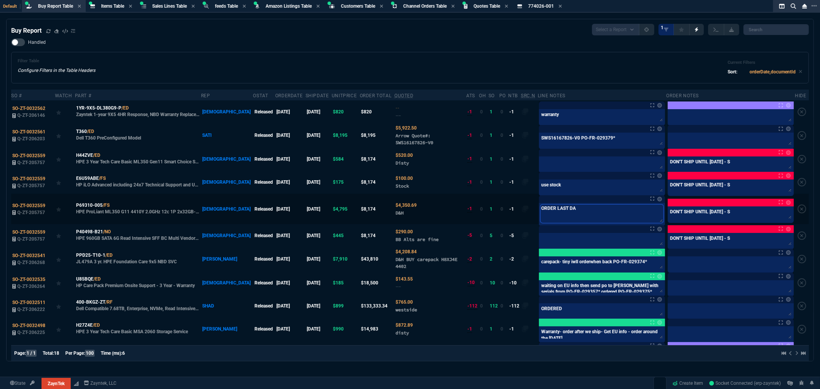
type textarea "ORDER LAST DAY"
type textarea "ORDER LAST DAY O"
type textarea "ORDER LAST DAY OF"
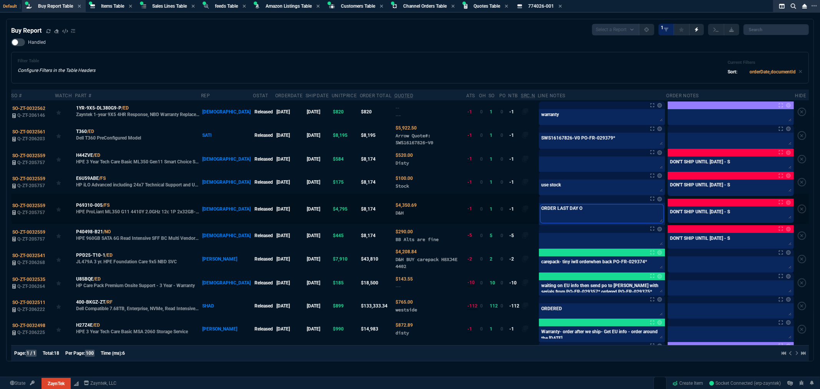
type textarea "ORDER LAST DAY OF"
type textarea "ORDER LAST DAY OF O"
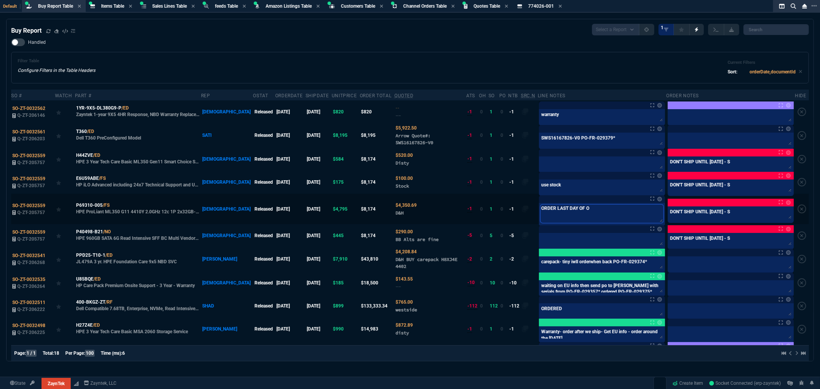
type textarea "ORDER LAST DAY OF OC"
type textarea "ORDER LAST DAY OF OCT"
type textarea "ORDER LAST DAY OF OCTO"
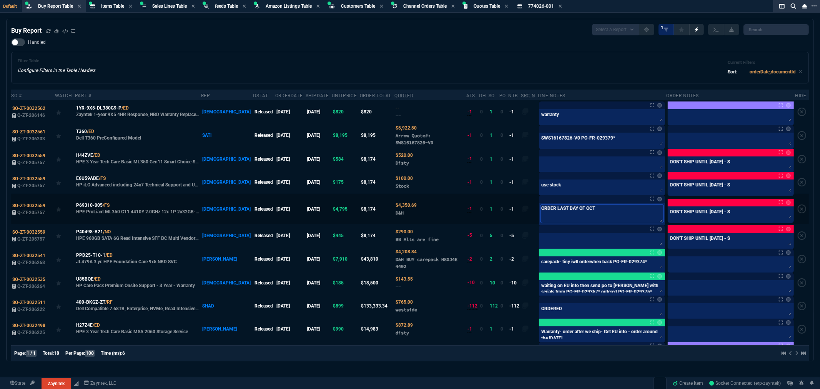
type textarea "ORDER LAST DAY OF OCTO"
type textarea "ORDER LAST DAY OF OCTOE"
type textarea "ORDER LAST DAY OF OCTO"
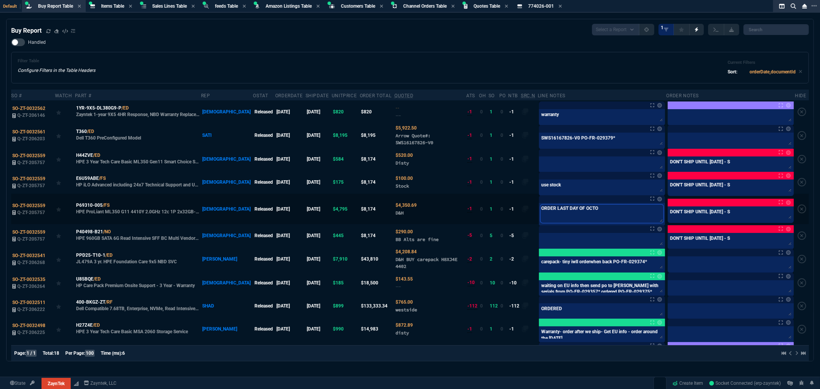
type textarea "ORDER LAST DAY OF OCTOB"
type textarea "ORDER LAST DAY OF OCTOBE"
type textarea "ORDER LAST DAY OF OCTOBER"
click at [571, 165] on textarea at bounding box center [602, 164] width 123 height 12
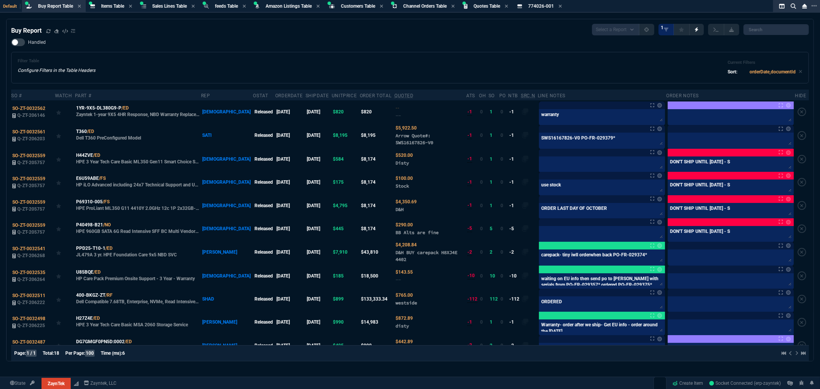
drag, startPoint x: 207, startPoint y: 42, endPoint x: 225, endPoint y: 23, distance: 26.1
click at [207, 42] on div "Handled Filter Table Configure Filters in the Table Headers Current Filters Sor…" at bounding box center [410, 60] width 798 height 45
